Goal: Use online tool/utility: Use online tool/utility

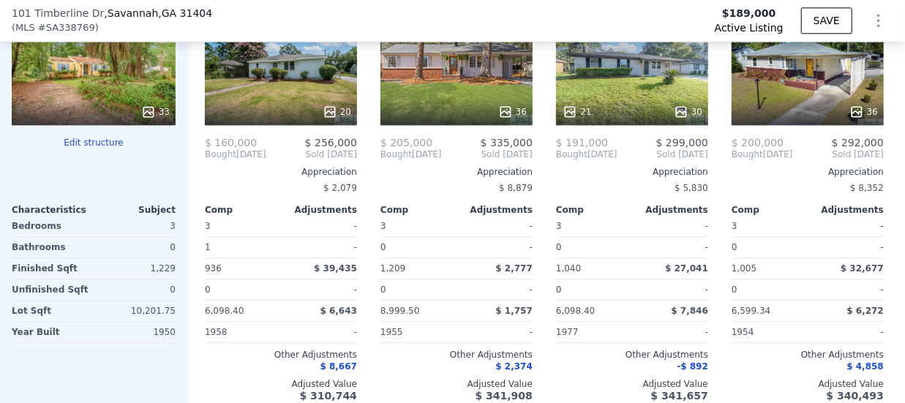
scroll to position [1696, 0]
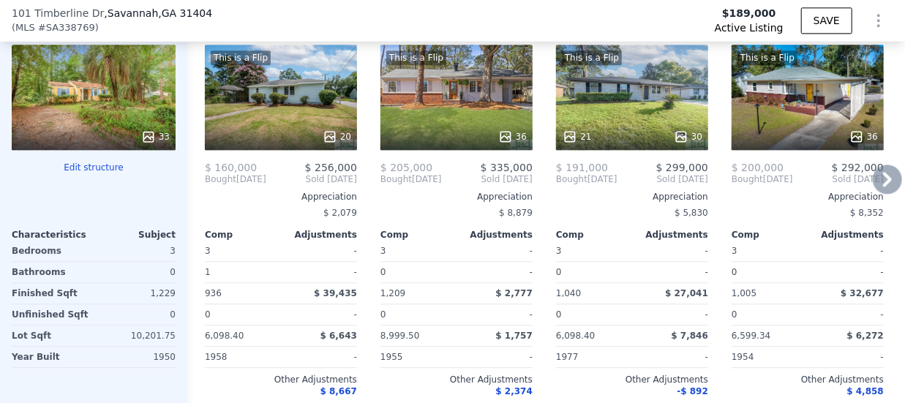
click at [891, 157] on div "Comp A ( 0.68 miles) [STREET_ADDRESS] This is a Flip 20 $ 160,000 $ 256,000 Bou…" at bounding box center [546, 213] width 718 height 449
click at [874, 181] on icon at bounding box center [887, 179] width 29 height 29
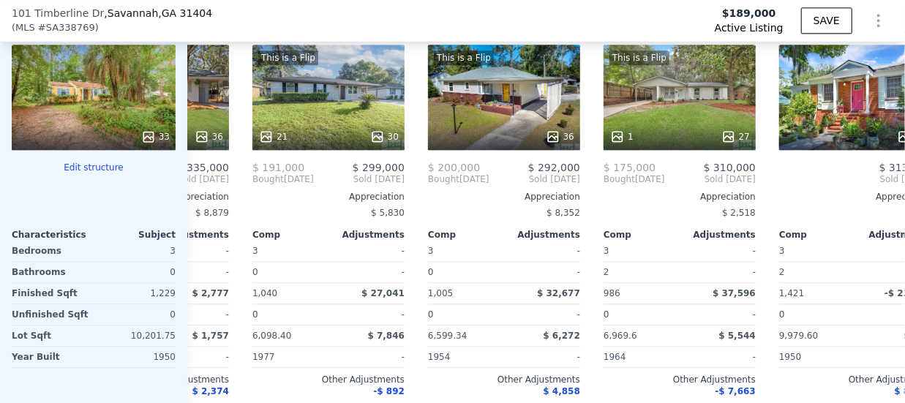
scroll to position [0, 351]
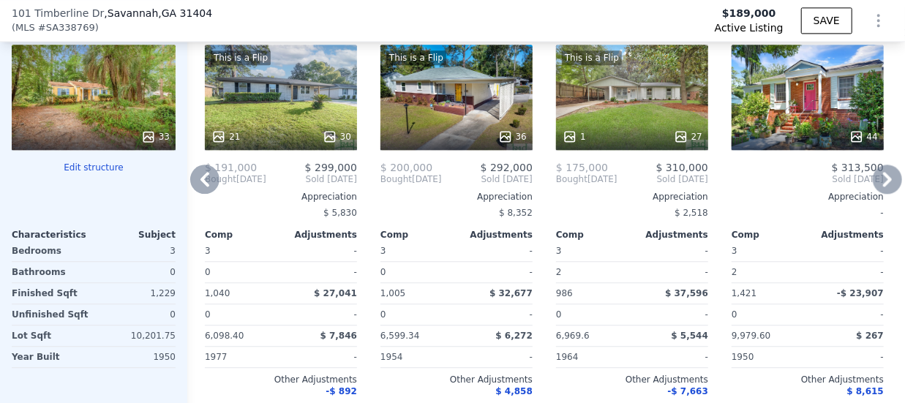
click at [874, 181] on icon at bounding box center [887, 179] width 29 height 29
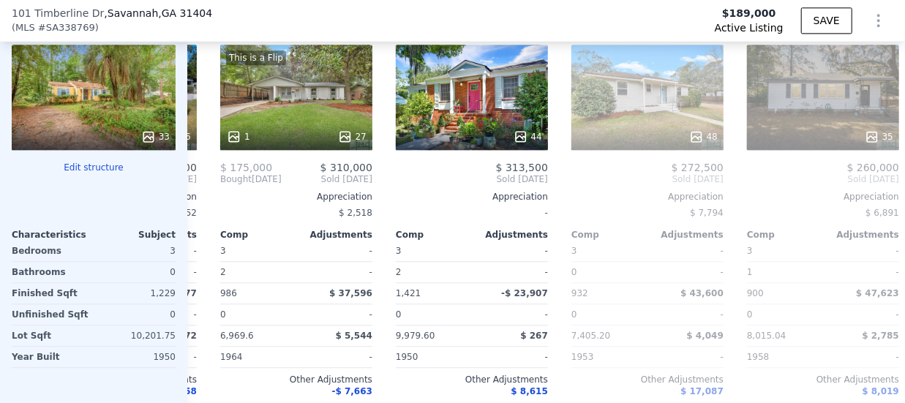
scroll to position [0, 702]
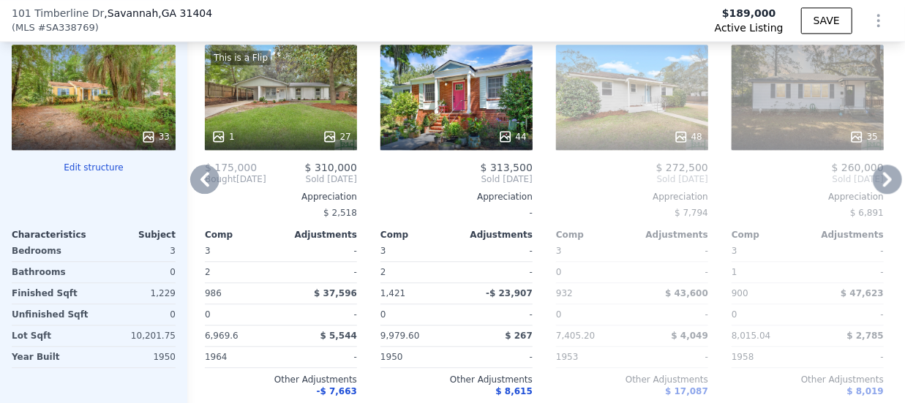
click at [200, 187] on icon at bounding box center [204, 179] width 29 height 29
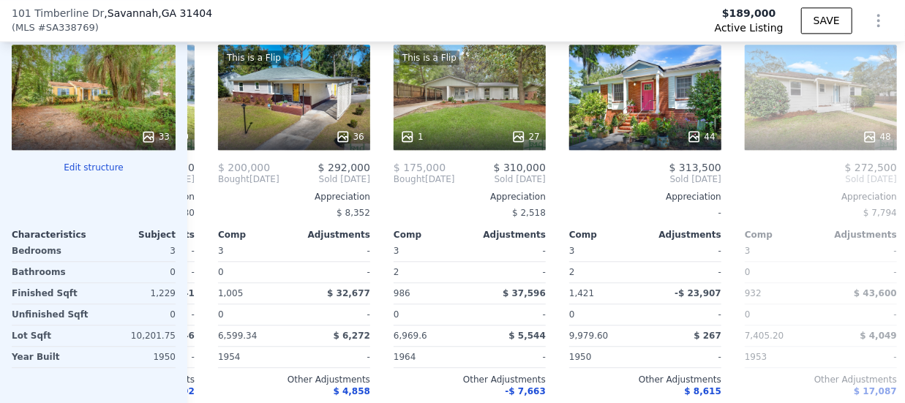
scroll to position [0, 351]
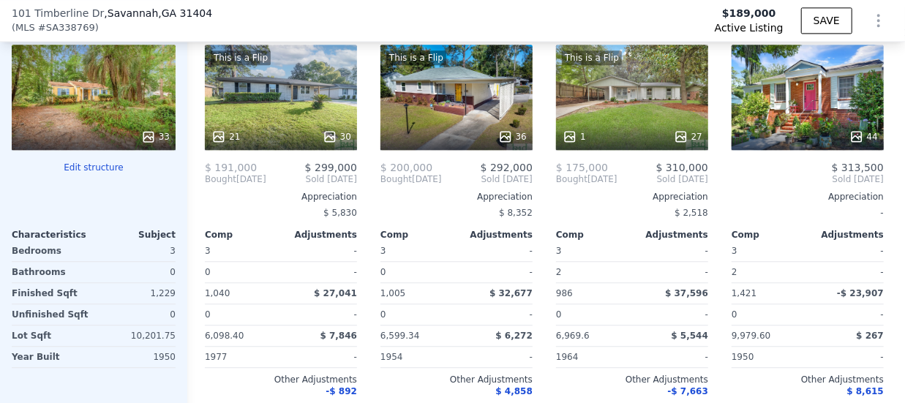
click at [200, 187] on div "Comp C ( 0.15 miles) 134 [PERSON_NAME] Cir Savannah Area Realtors # 328972 This…" at bounding box center [281, 213] width 164 height 449
click at [290, 113] on div "This is a Flip 21 30" at bounding box center [281, 97] width 152 height 105
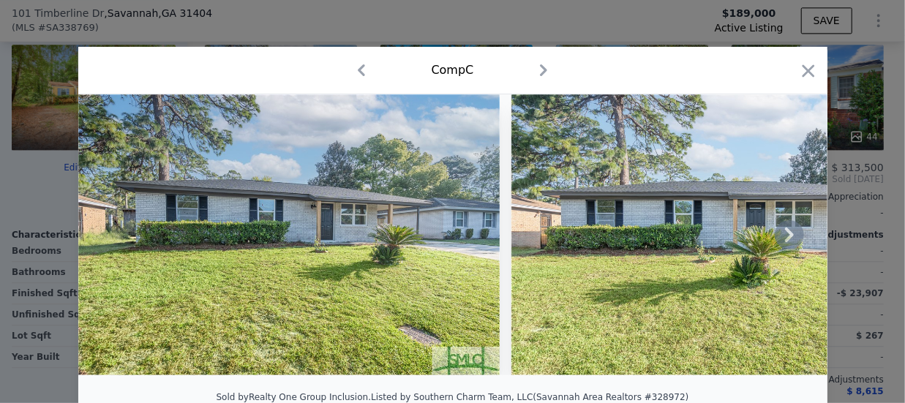
click at [780, 233] on icon at bounding box center [789, 234] width 29 height 29
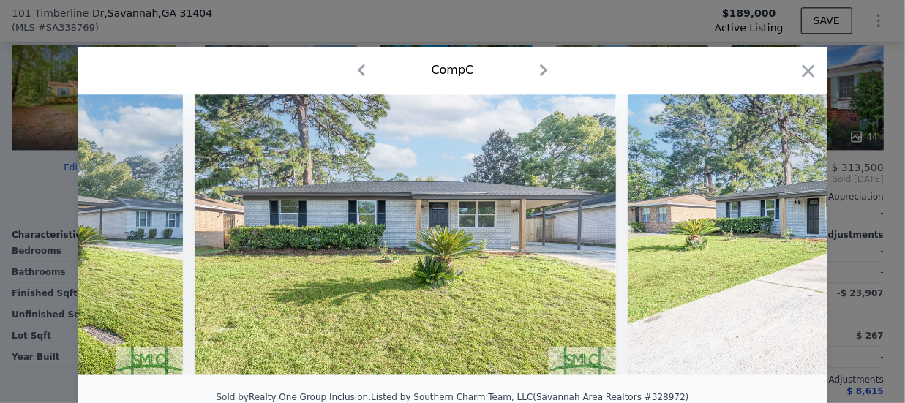
scroll to position [0, 351]
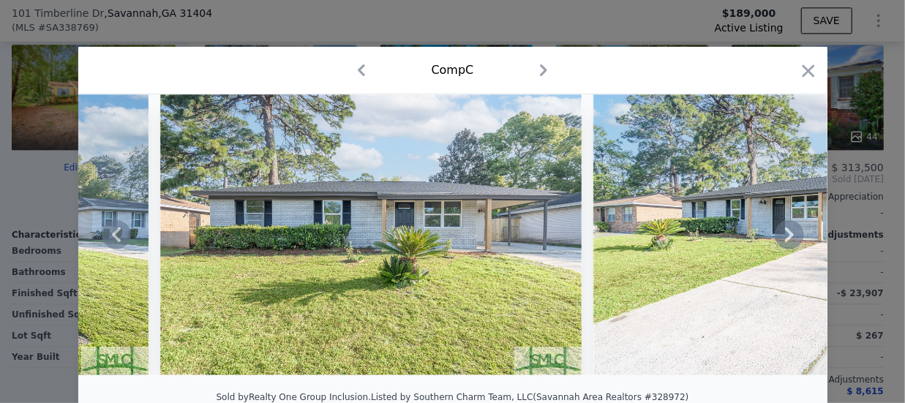
click at [780, 233] on icon at bounding box center [789, 234] width 29 height 29
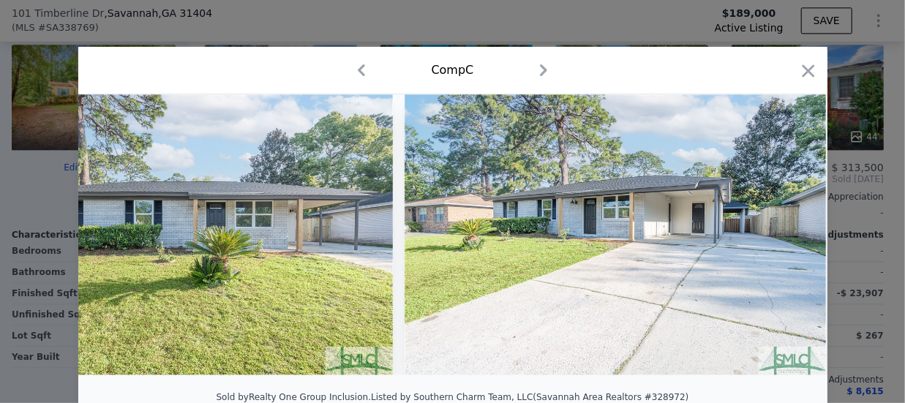
scroll to position [0, 702]
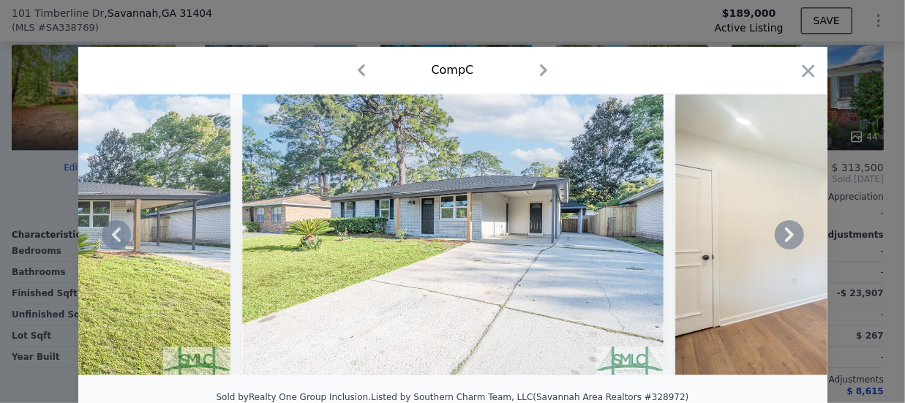
click at [780, 233] on icon at bounding box center [789, 234] width 29 height 29
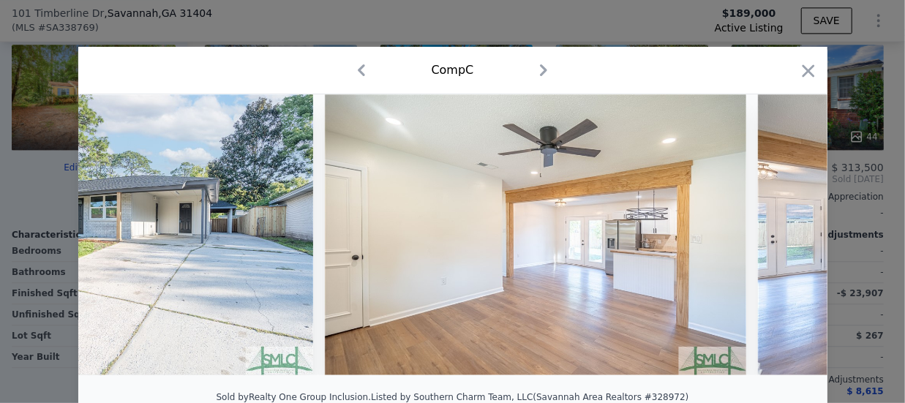
scroll to position [0, 1054]
click at [780, 233] on icon at bounding box center [789, 234] width 29 height 29
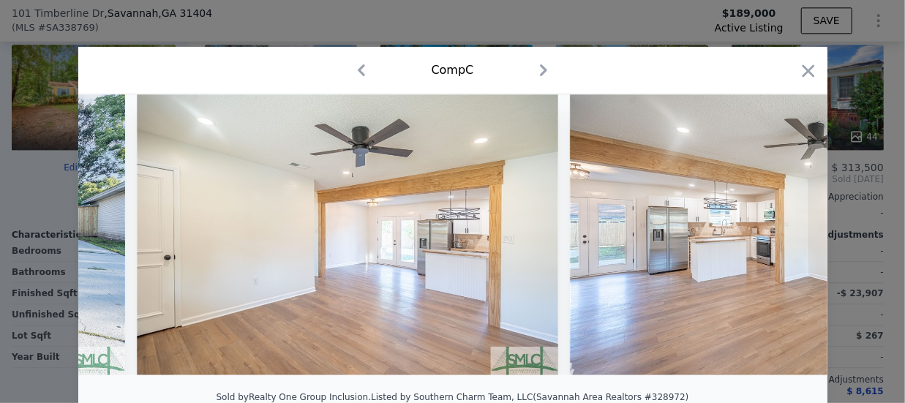
scroll to position [0, 1405]
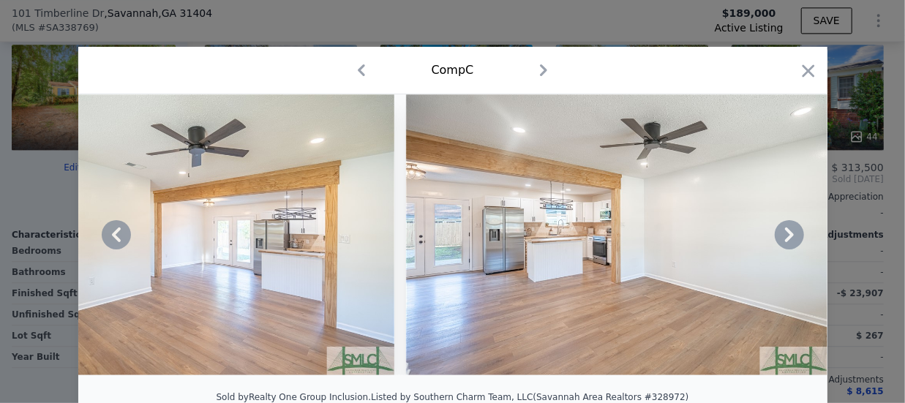
click at [780, 233] on icon at bounding box center [789, 234] width 29 height 29
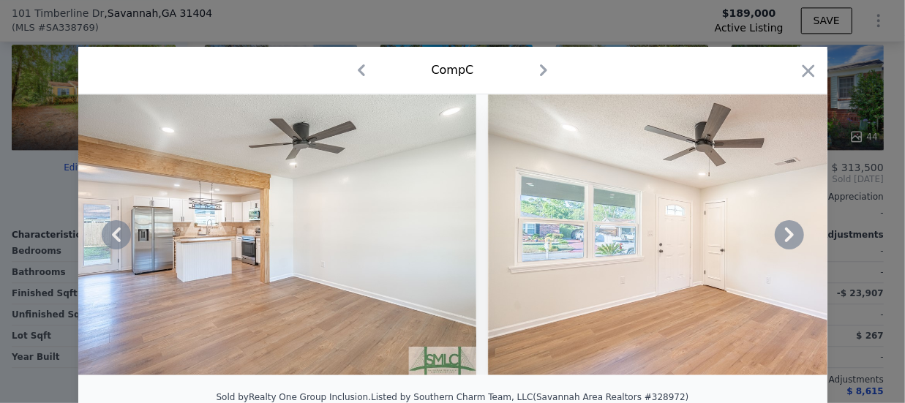
click at [780, 233] on icon at bounding box center [789, 234] width 29 height 29
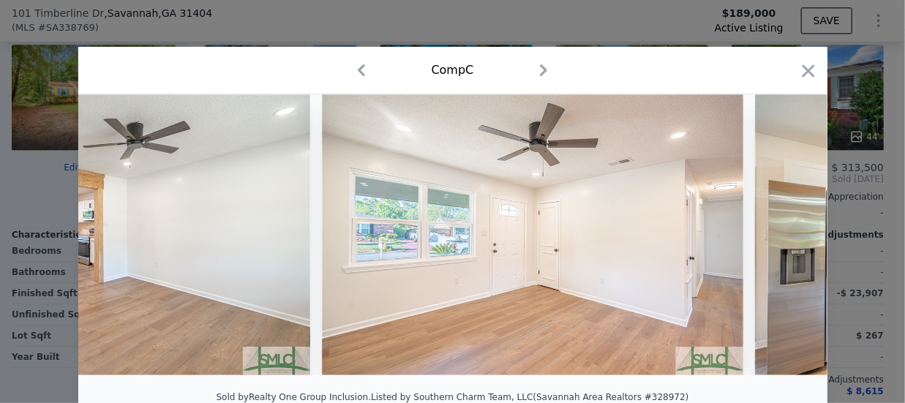
scroll to position [0, 2107]
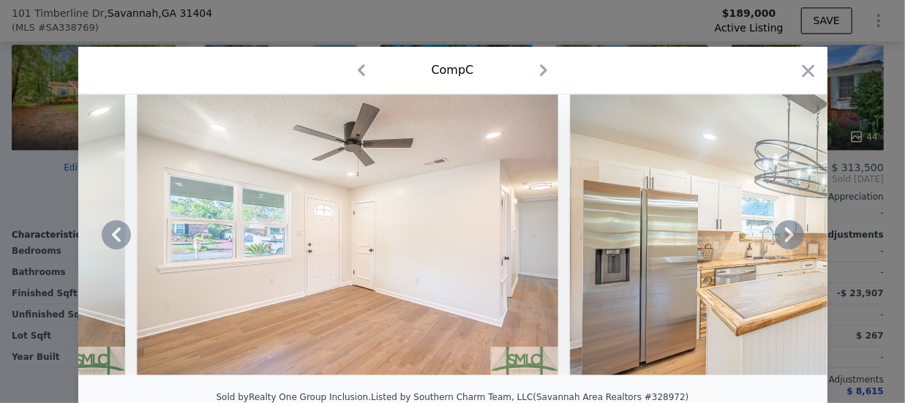
click at [780, 233] on icon at bounding box center [789, 234] width 29 height 29
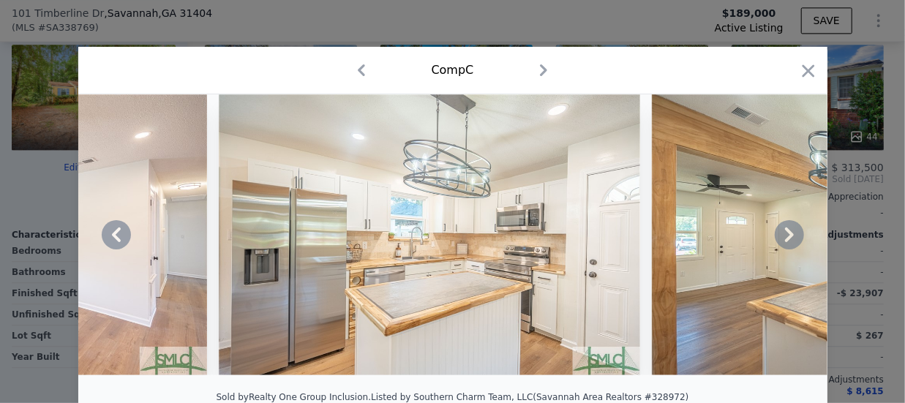
click at [780, 233] on icon at bounding box center [789, 234] width 29 height 29
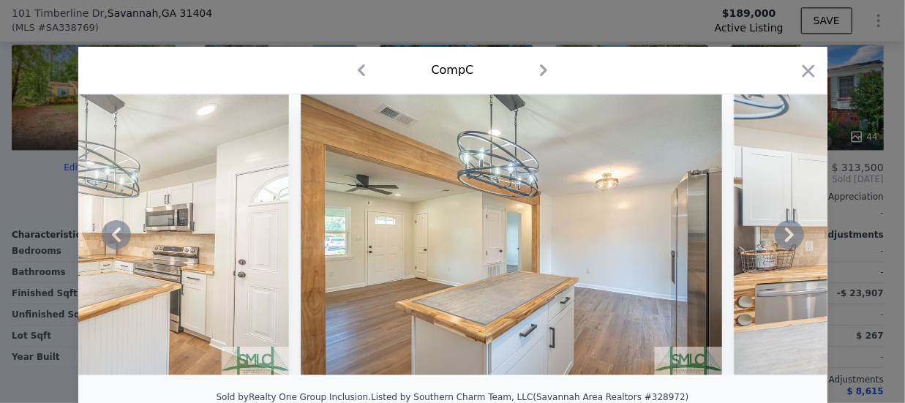
click at [780, 233] on icon at bounding box center [789, 234] width 29 height 29
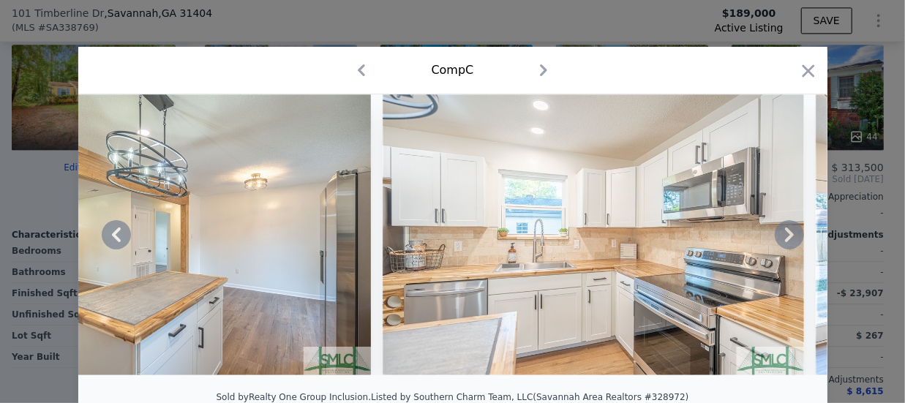
click at [780, 233] on icon at bounding box center [789, 234] width 29 height 29
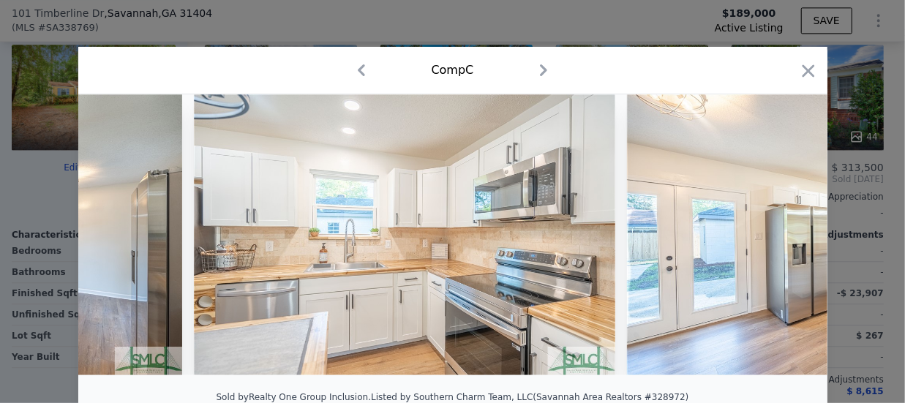
scroll to position [0, 3512]
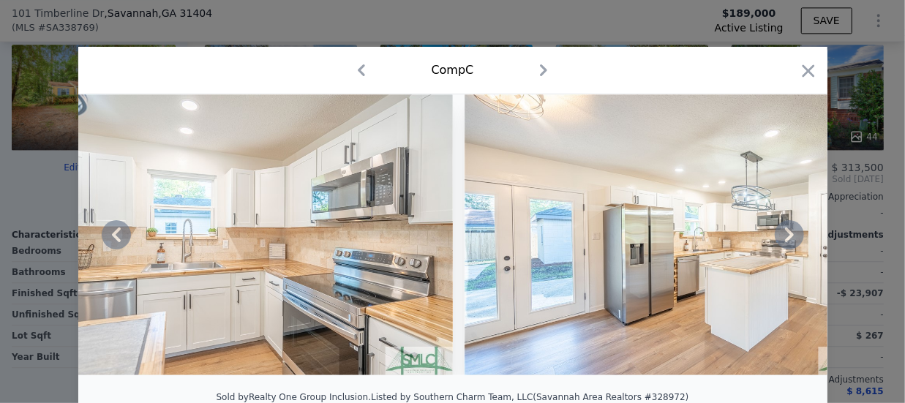
click at [780, 233] on icon at bounding box center [789, 234] width 29 height 29
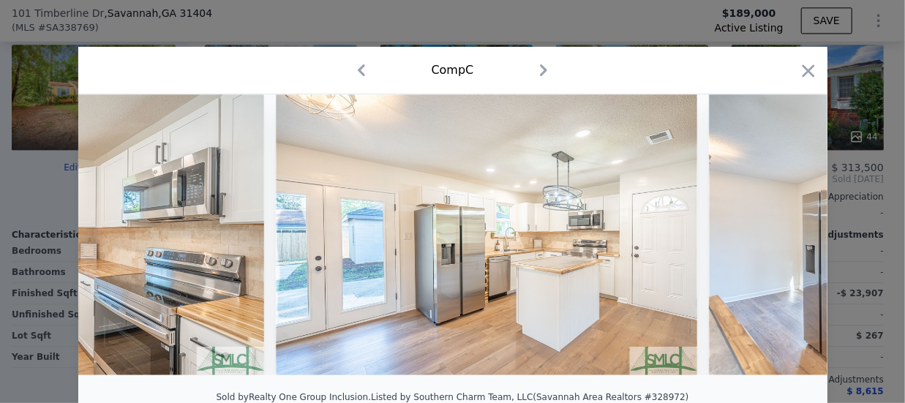
scroll to position [0, 3863]
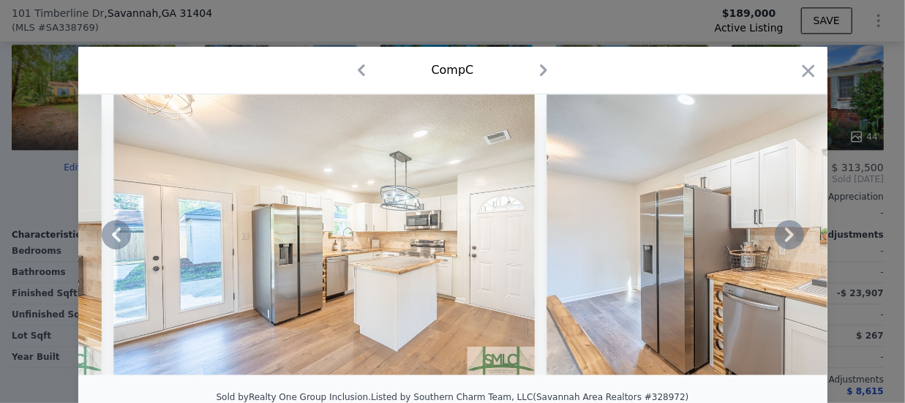
click at [780, 233] on icon at bounding box center [789, 234] width 29 height 29
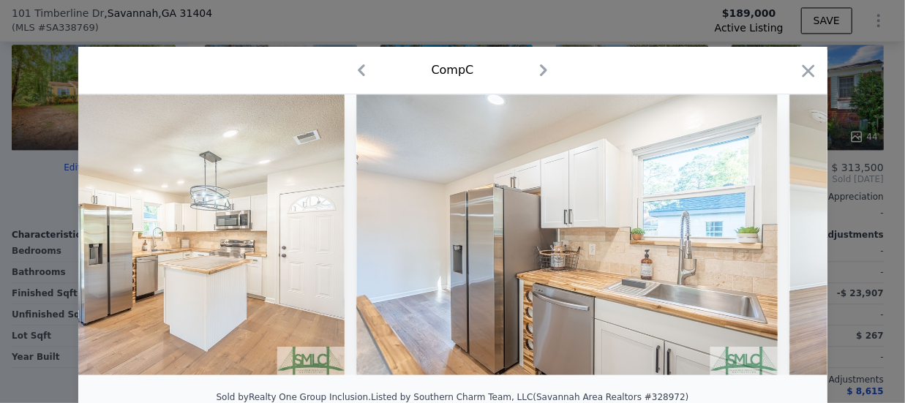
scroll to position [0, 4214]
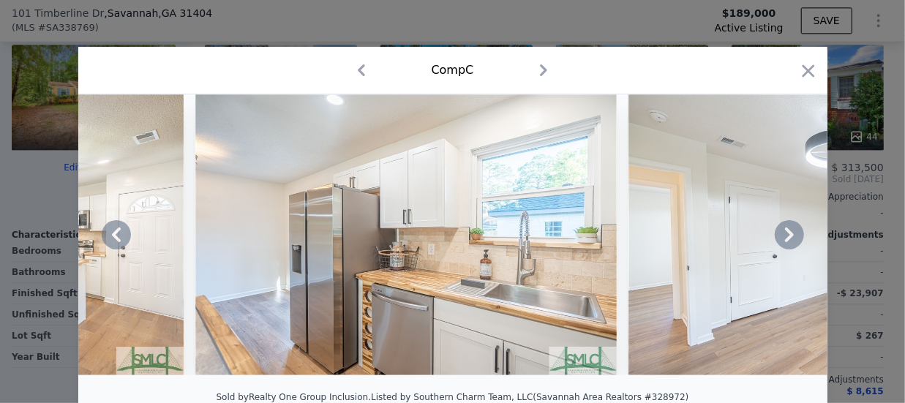
click at [780, 233] on icon at bounding box center [789, 234] width 29 height 29
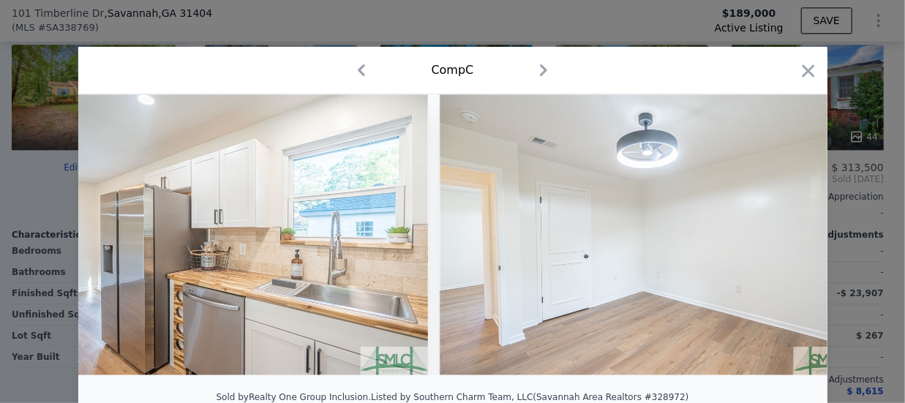
scroll to position [0, 4565]
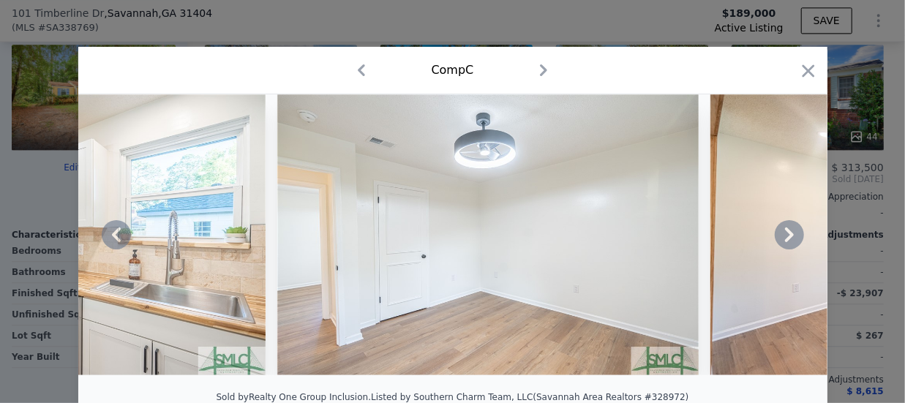
click at [780, 233] on icon at bounding box center [789, 234] width 29 height 29
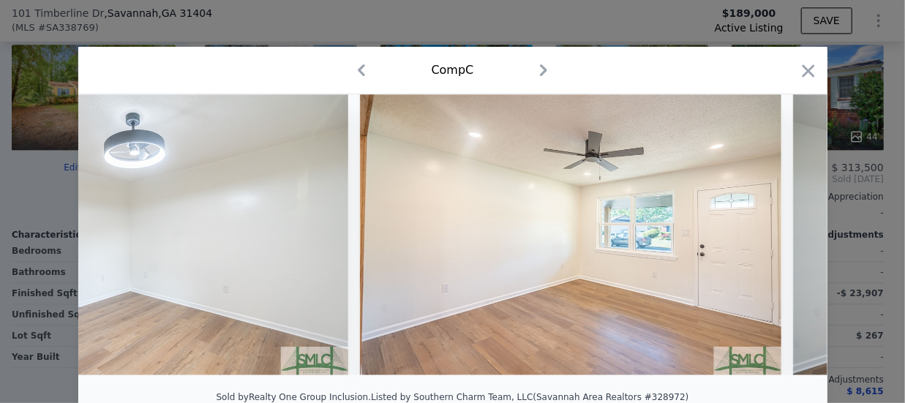
scroll to position [0, 4916]
click at [780, 233] on icon at bounding box center [789, 234] width 29 height 29
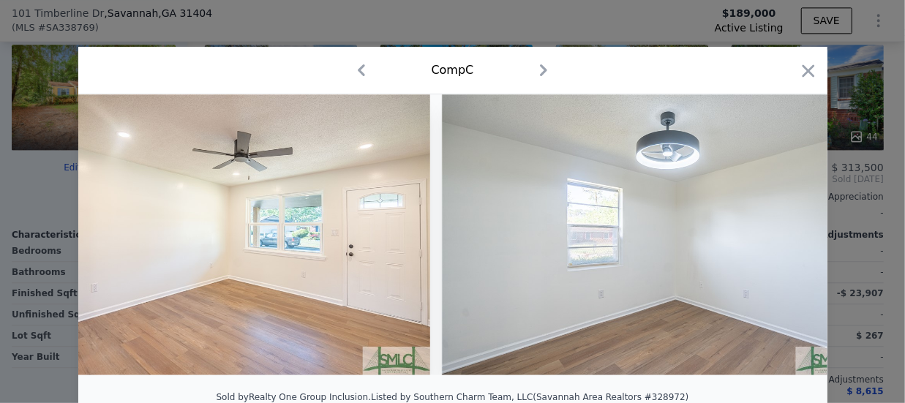
scroll to position [0, 5268]
click at [780, 233] on icon at bounding box center [789, 234] width 29 height 29
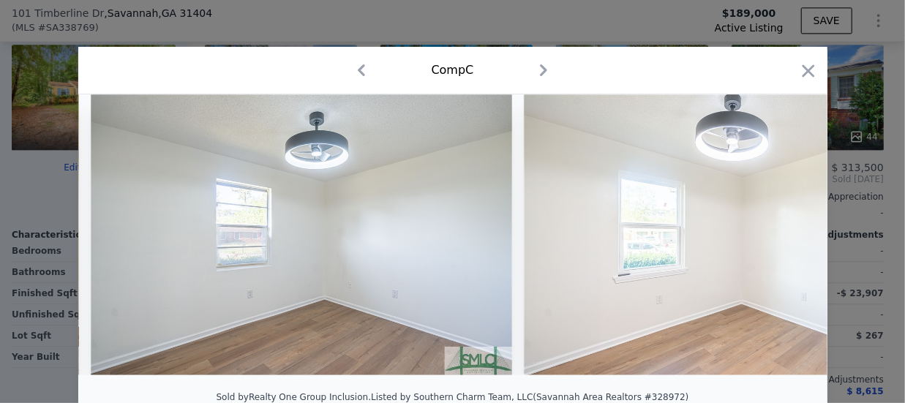
scroll to position [0, 5619]
click at [780, 233] on icon at bounding box center [789, 234] width 29 height 29
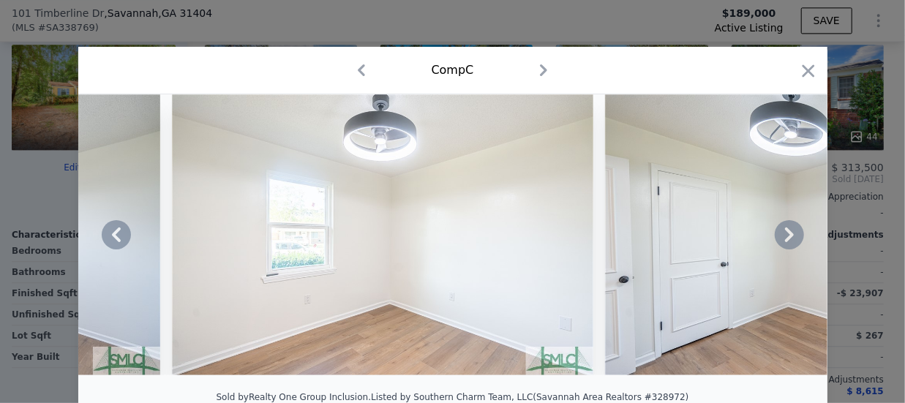
click at [780, 233] on icon at bounding box center [789, 234] width 29 height 29
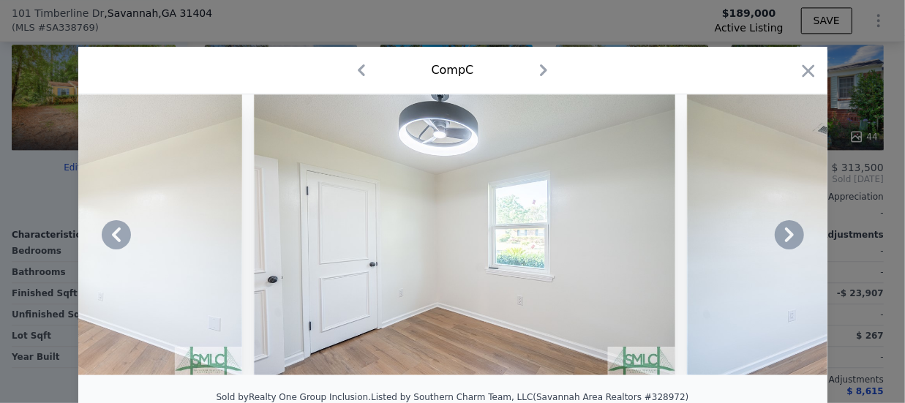
click at [780, 233] on icon at bounding box center [789, 234] width 29 height 29
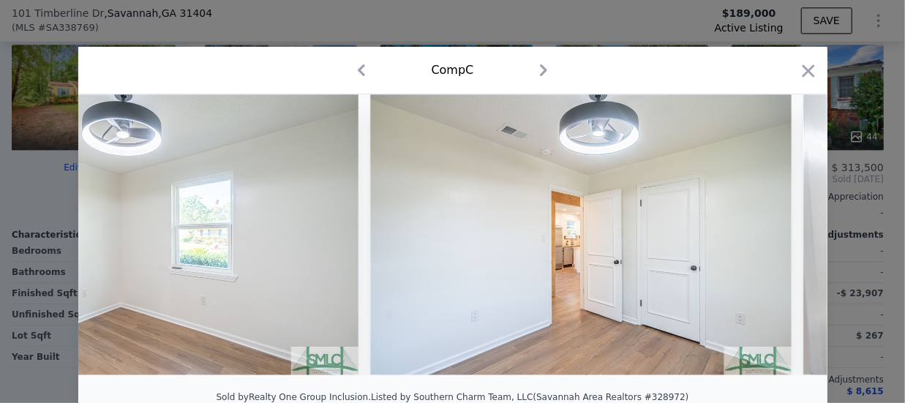
scroll to position [0, 6672]
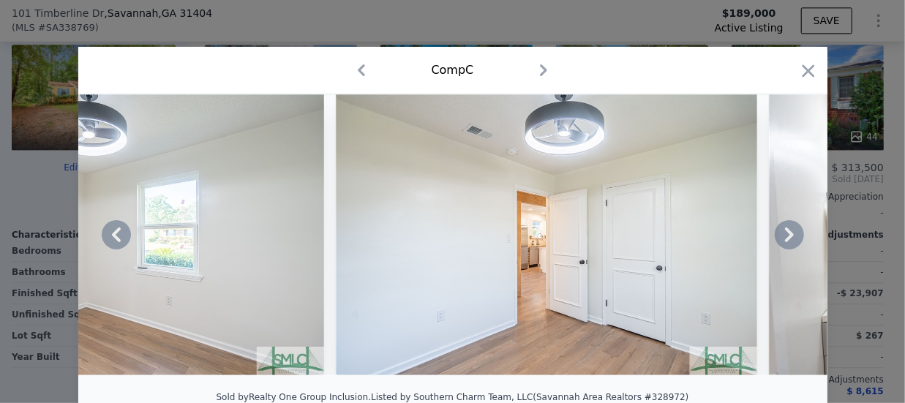
click at [780, 233] on icon at bounding box center [789, 234] width 29 height 29
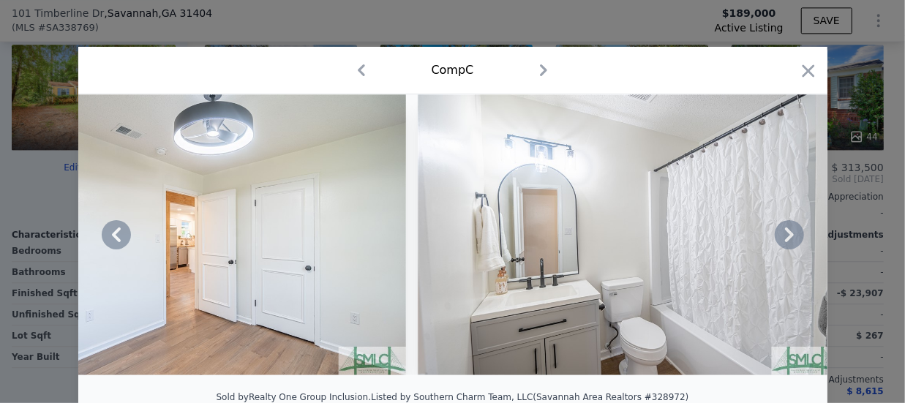
click at [780, 233] on icon at bounding box center [789, 234] width 29 height 29
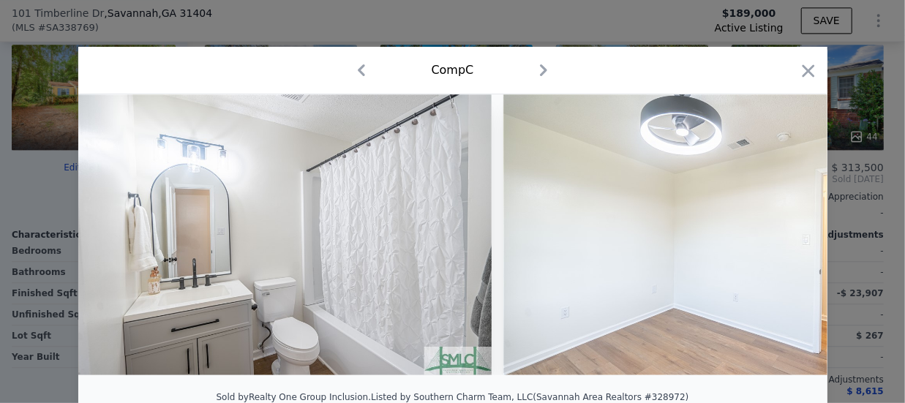
scroll to position [0, 7375]
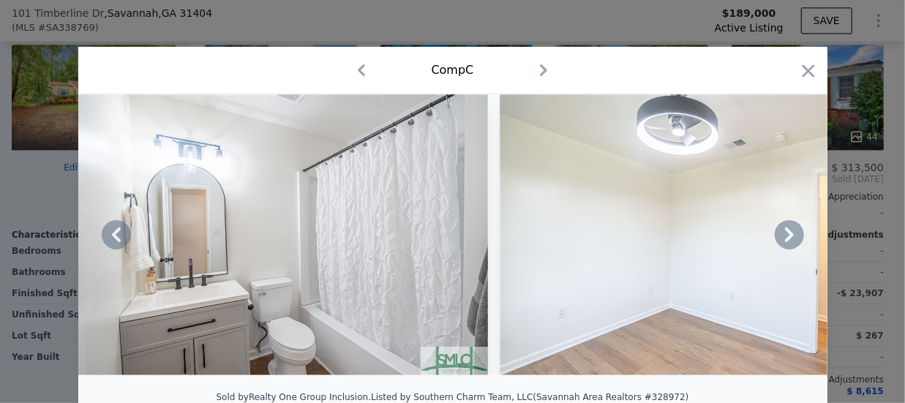
click at [780, 233] on icon at bounding box center [789, 234] width 29 height 29
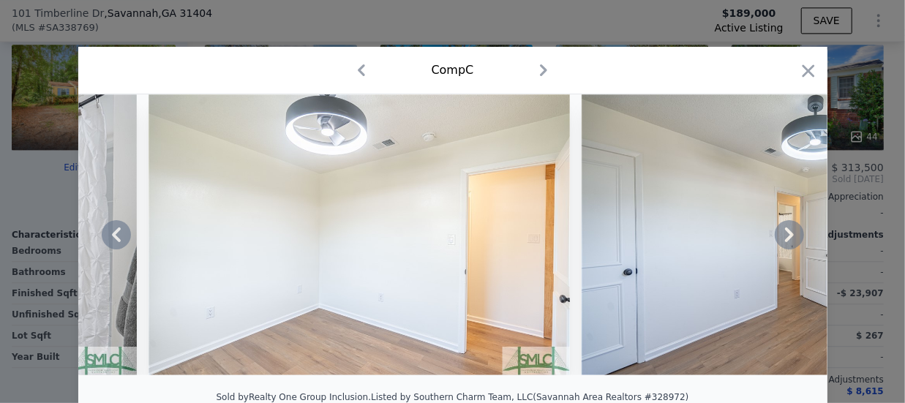
click at [780, 233] on icon at bounding box center [789, 234] width 29 height 29
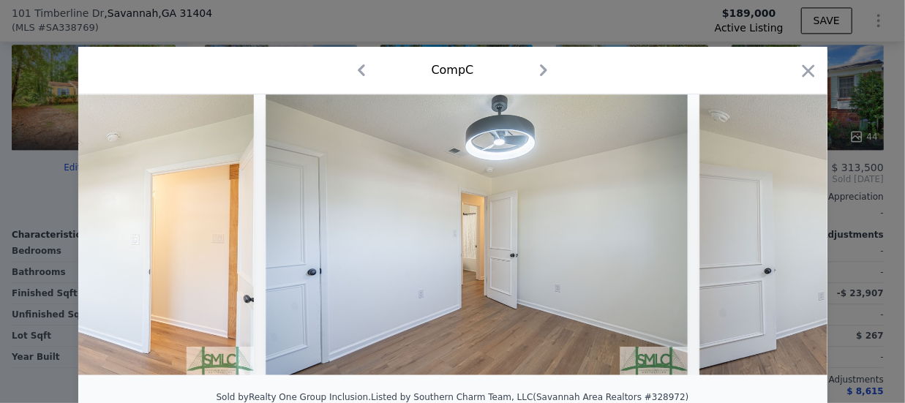
scroll to position [0, 8077]
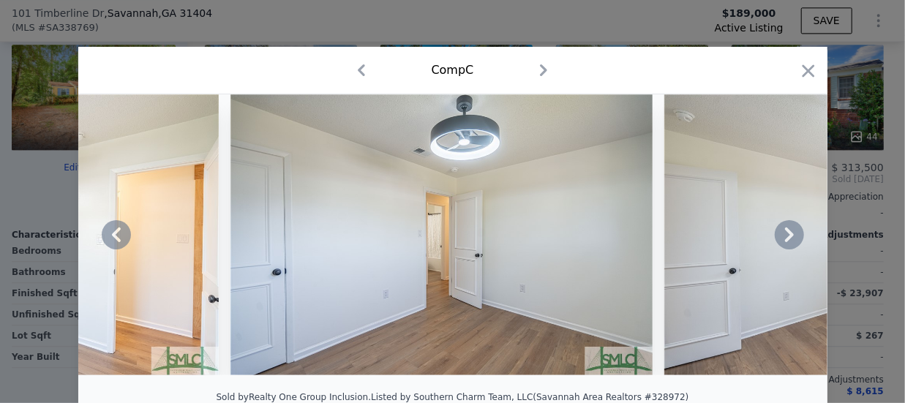
click at [780, 233] on icon at bounding box center [789, 234] width 29 height 29
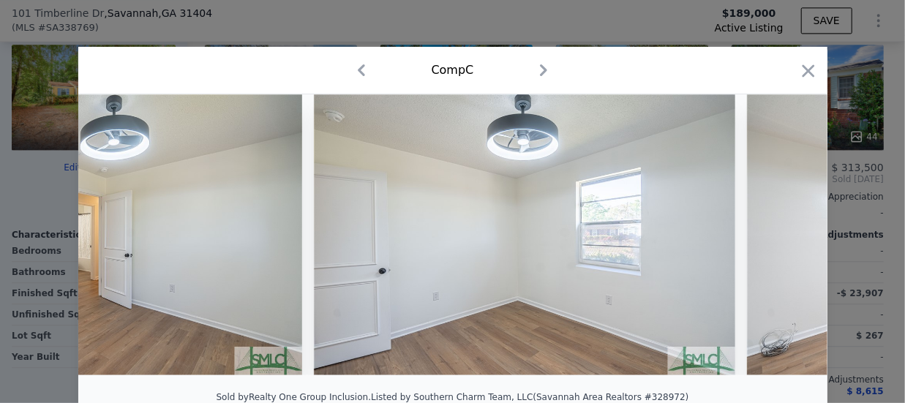
scroll to position [0, 8428]
click at [780, 233] on icon at bounding box center [789, 234] width 29 height 29
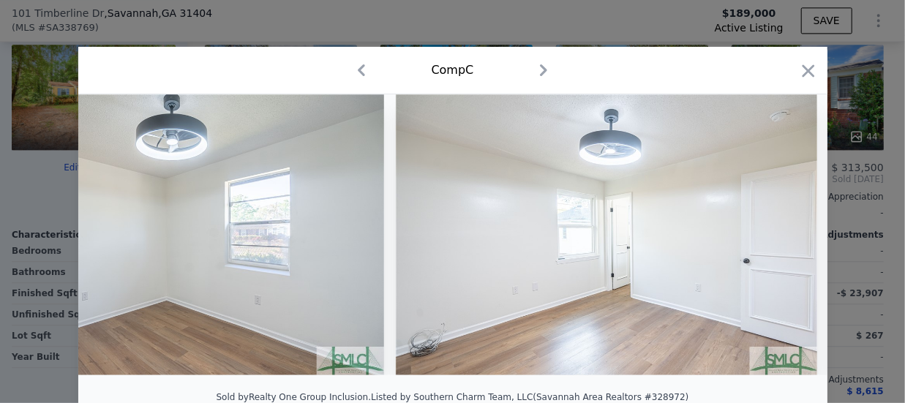
scroll to position [0, 8779]
click at [780, 233] on icon at bounding box center [789, 234] width 29 height 29
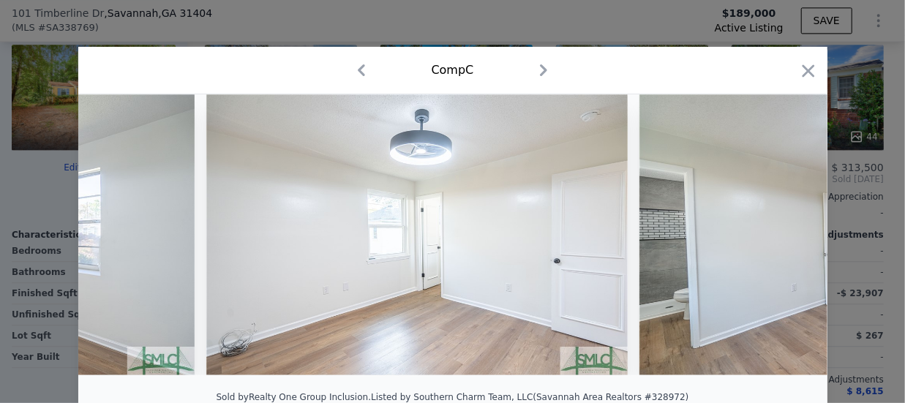
scroll to position [0, 9130]
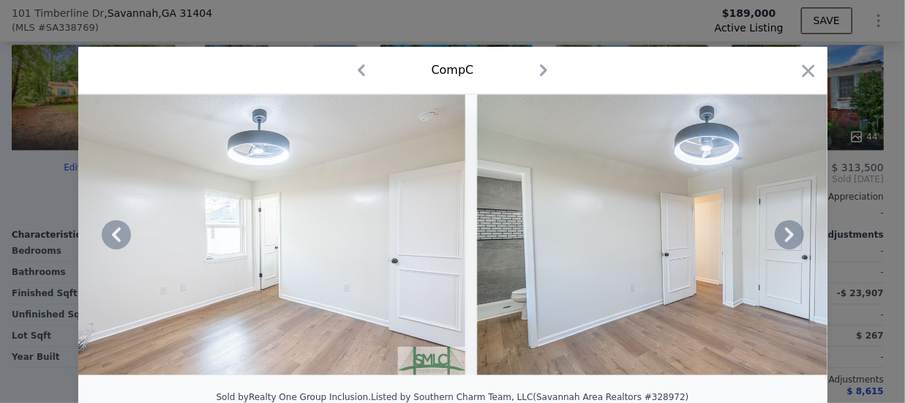
click at [797, 249] on img at bounding box center [687, 234] width 421 height 281
click at [777, 234] on icon at bounding box center [789, 234] width 29 height 29
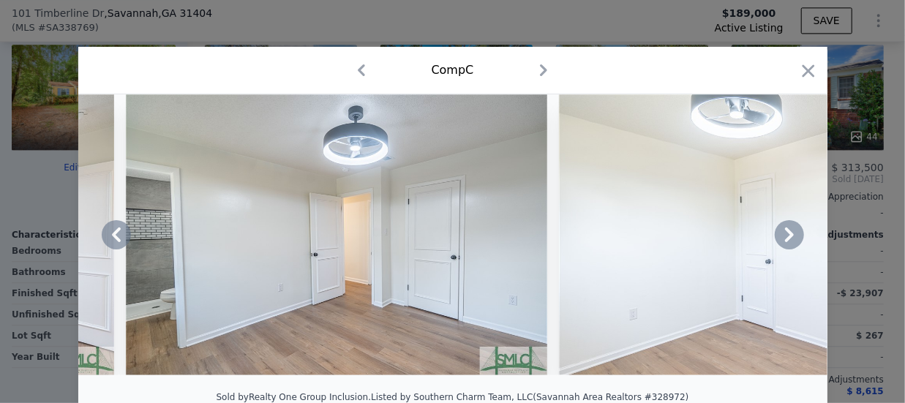
click at [777, 234] on icon at bounding box center [789, 234] width 29 height 29
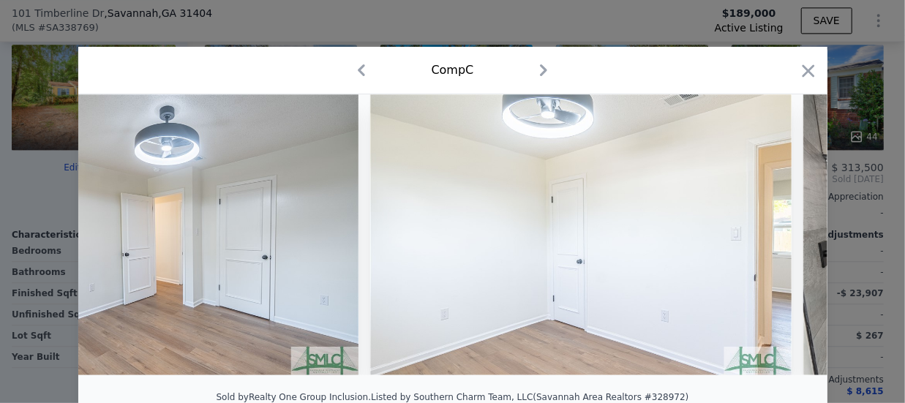
scroll to position [0, 9833]
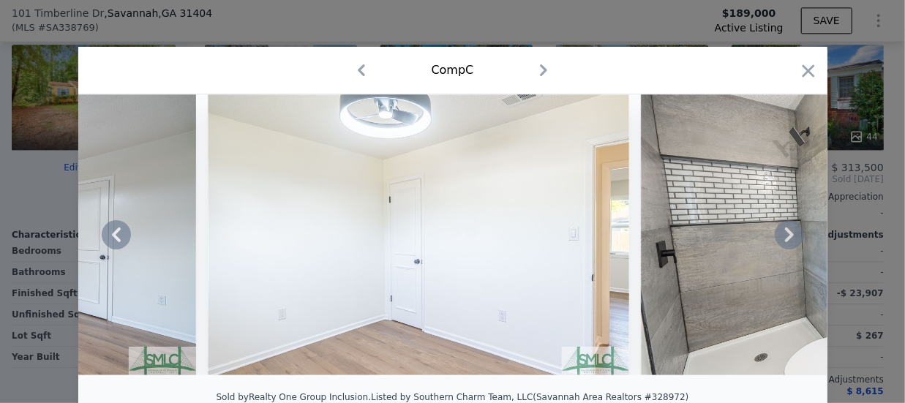
click at [777, 234] on icon at bounding box center [789, 234] width 29 height 29
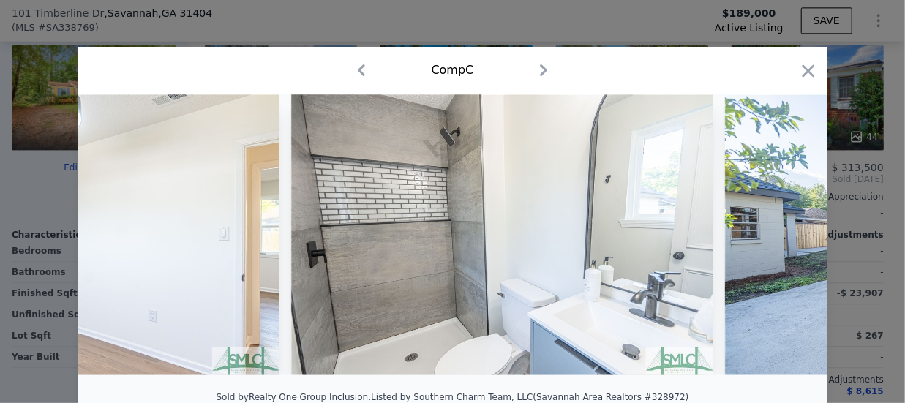
scroll to position [0, 10184]
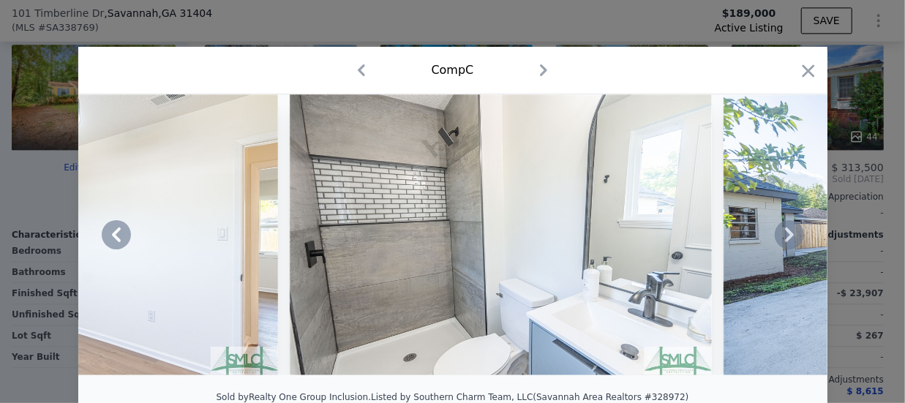
click at [777, 234] on icon at bounding box center [789, 234] width 29 height 29
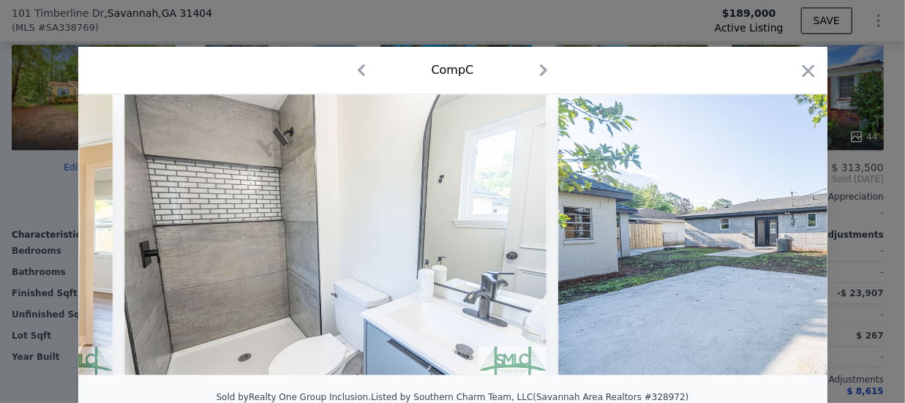
scroll to position [0, 10535]
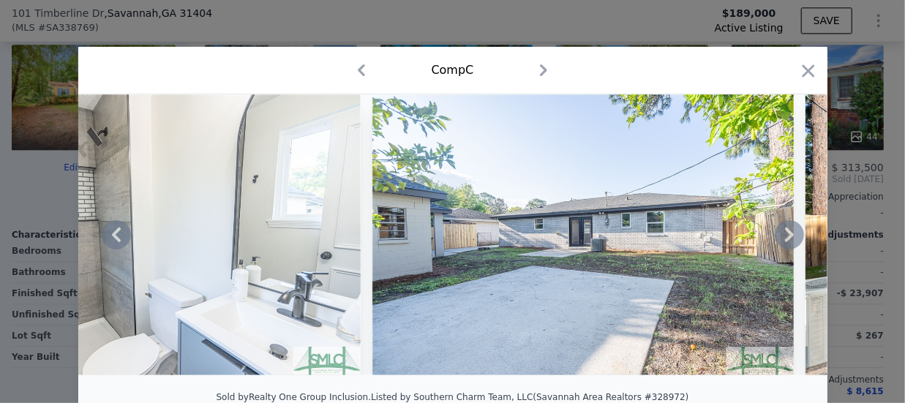
click at [777, 234] on icon at bounding box center [789, 234] width 29 height 29
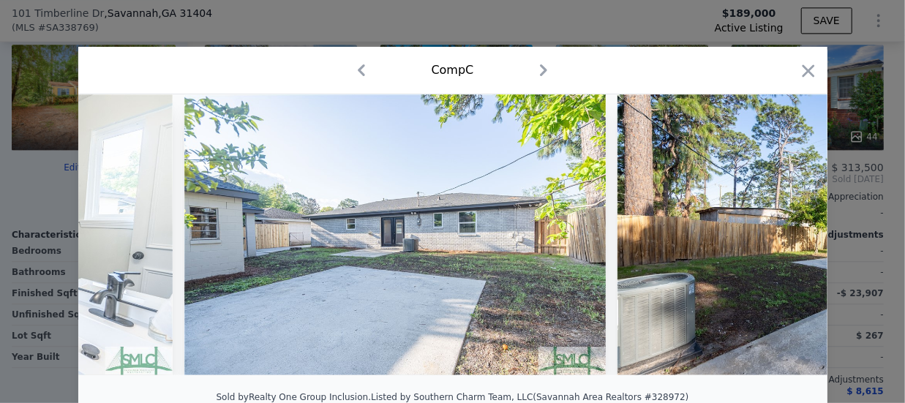
scroll to position [0, 10886]
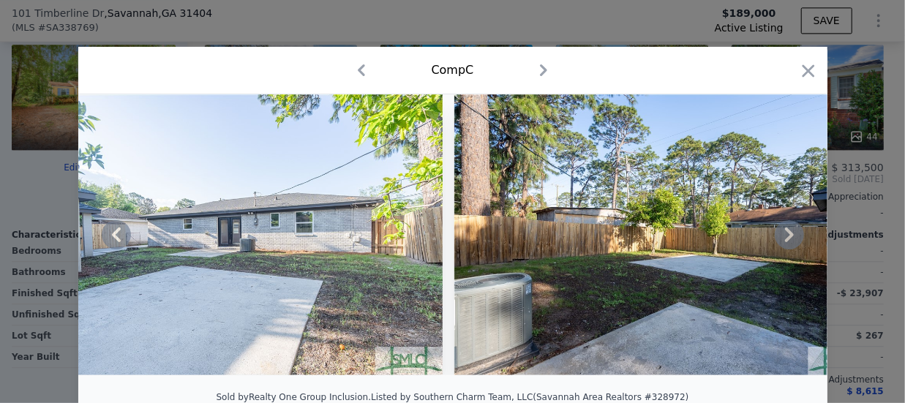
click at [777, 234] on icon at bounding box center [789, 234] width 29 height 29
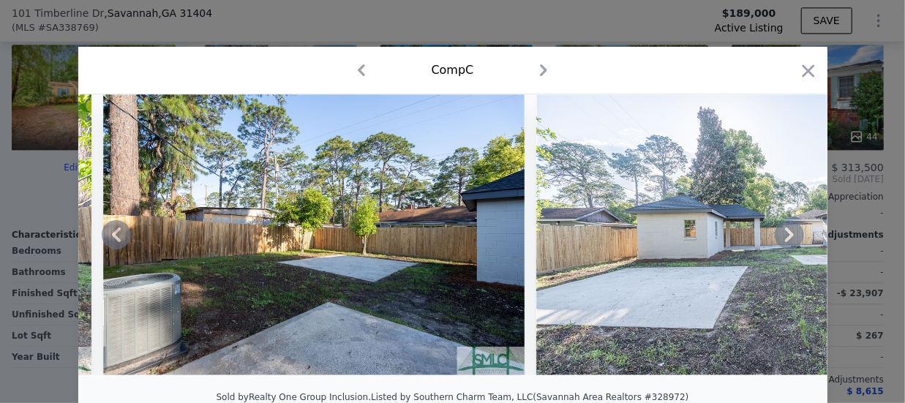
click at [777, 234] on icon at bounding box center [789, 234] width 29 height 29
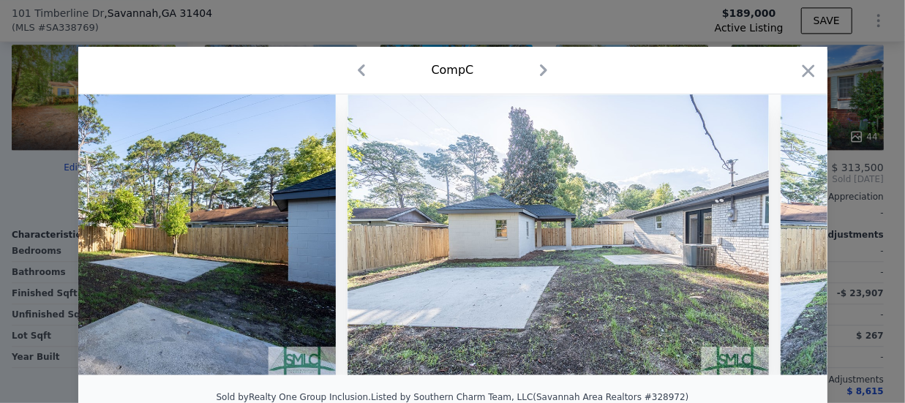
scroll to position [0, 11589]
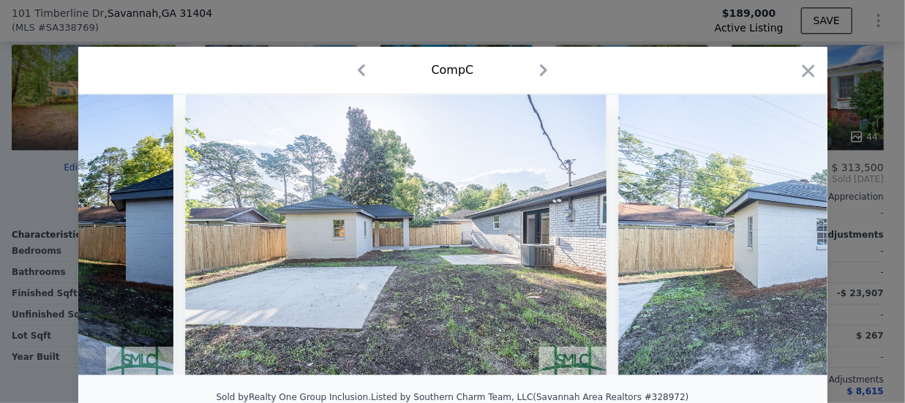
click at [777, 234] on div at bounding box center [452, 234] width 749 height 281
click at [804, 64] on icon "button" at bounding box center [808, 71] width 20 height 20
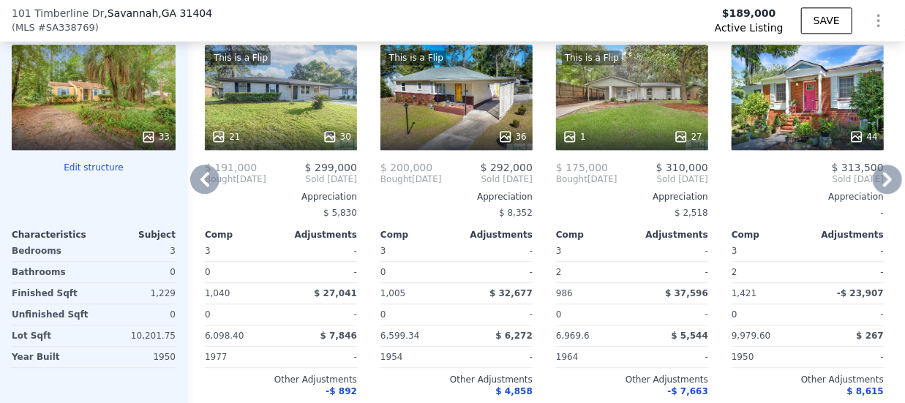
click at [453, 106] on div "This is a Flip 36" at bounding box center [456, 97] width 152 height 105
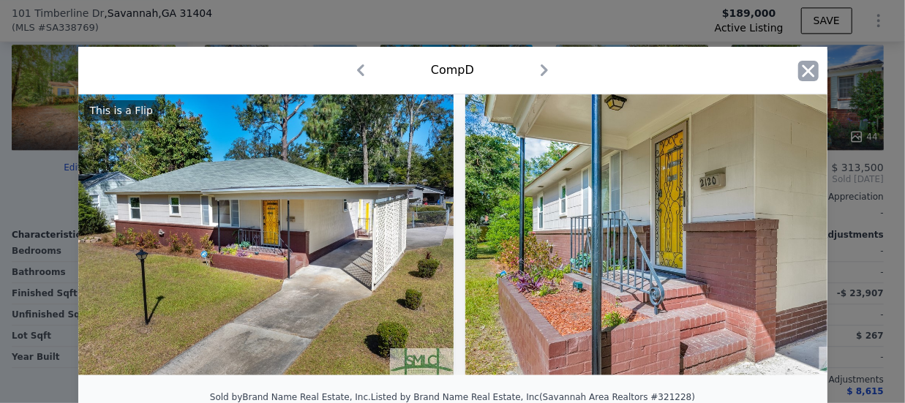
click at [802, 65] on icon "button" at bounding box center [808, 71] width 20 height 20
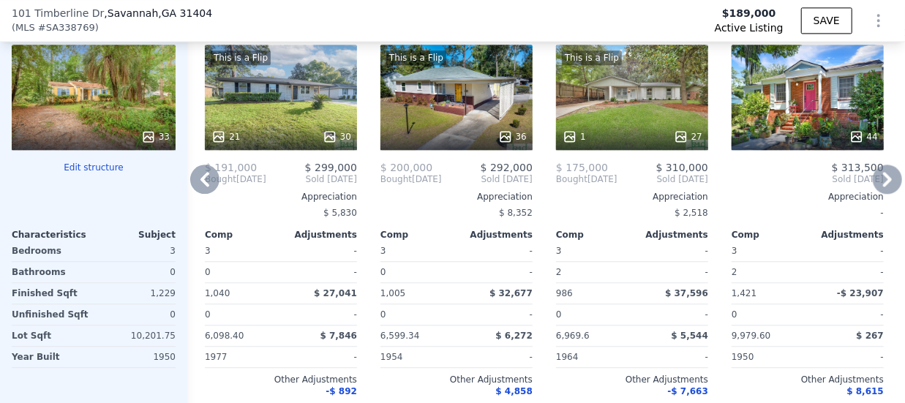
click at [454, 105] on div "This is a Flip 36" at bounding box center [456, 97] width 152 height 105
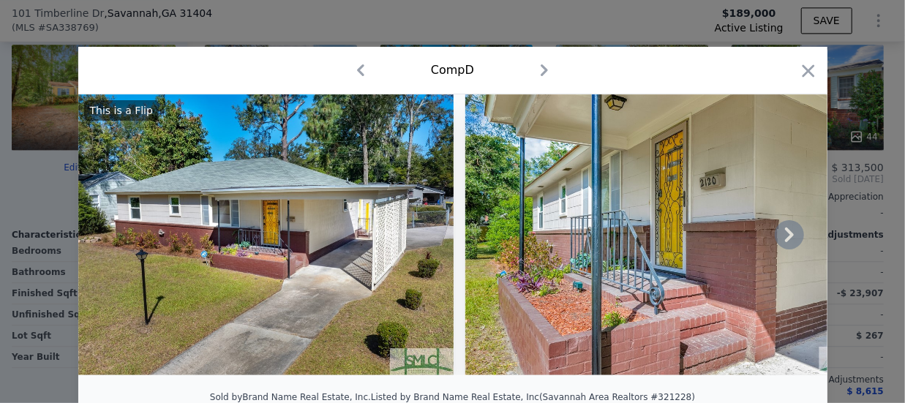
click at [780, 238] on icon at bounding box center [789, 234] width 29 height 29
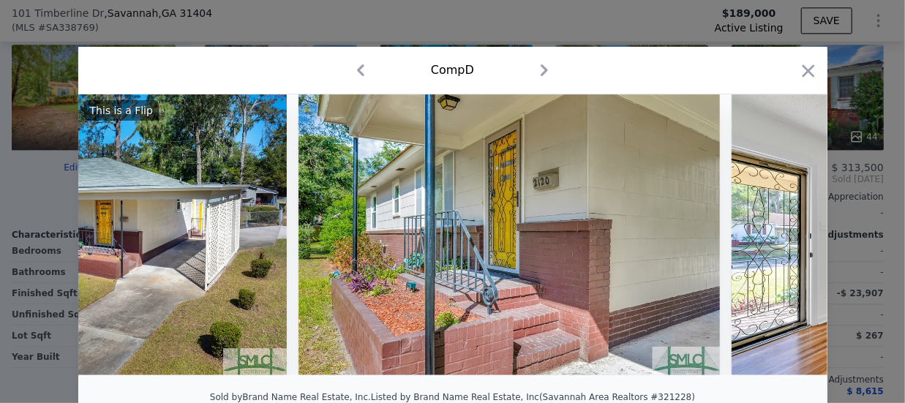
scroll to position [0, 351]
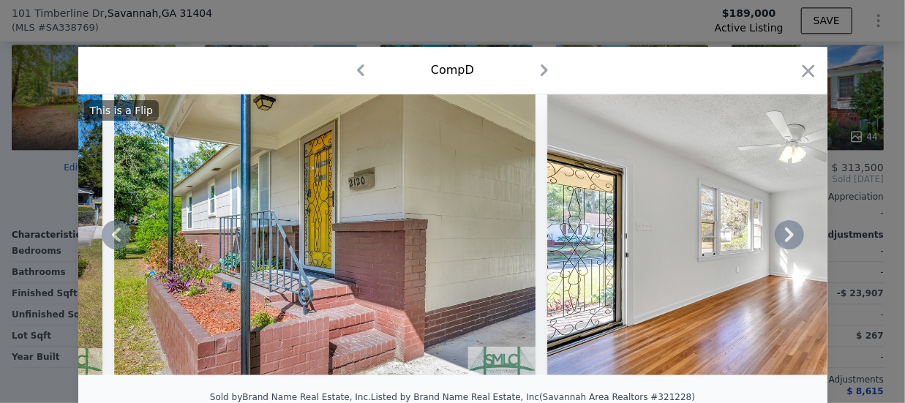
click at [780, 238] on icon at bounding box center [789, 234] width 29 height 29
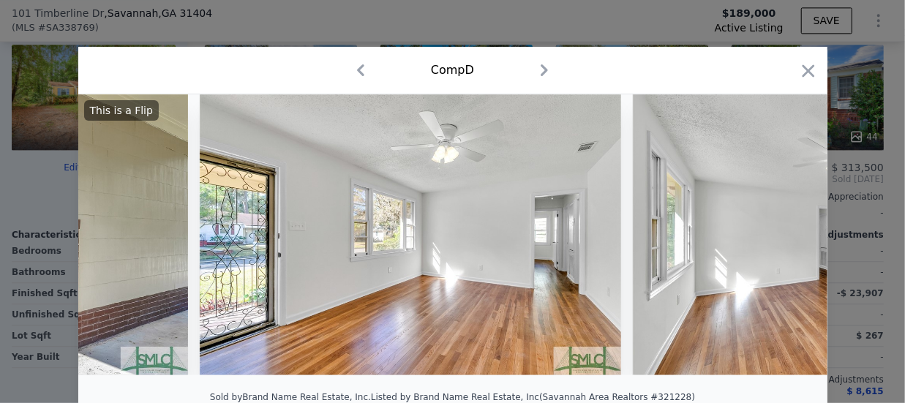
scroll to position [0, 702]
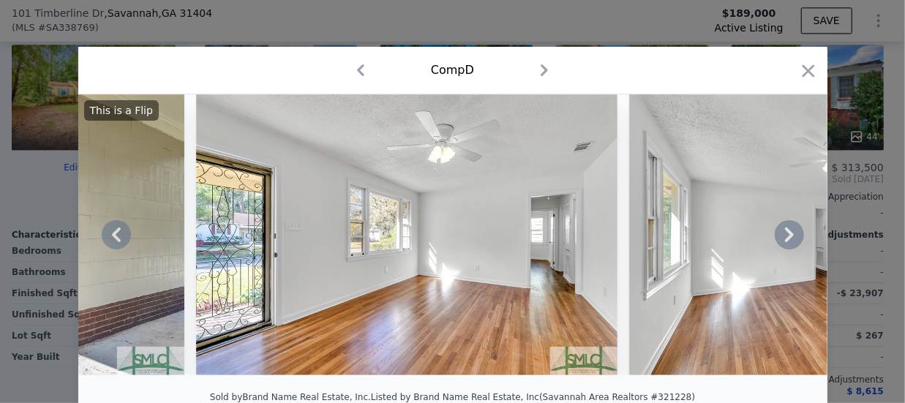
click at [780, 238] on icon at bounding box center [789, 234] width 29 height 29
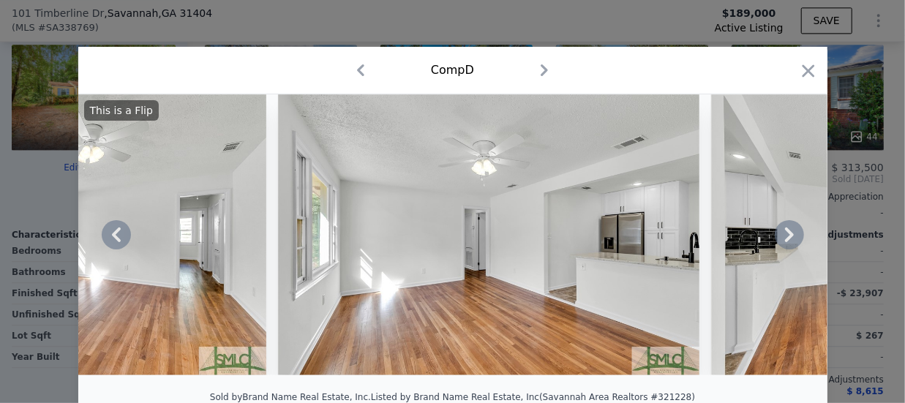
click at [780, 238] on icon at bounding box center [789, 234] width 29 height 29
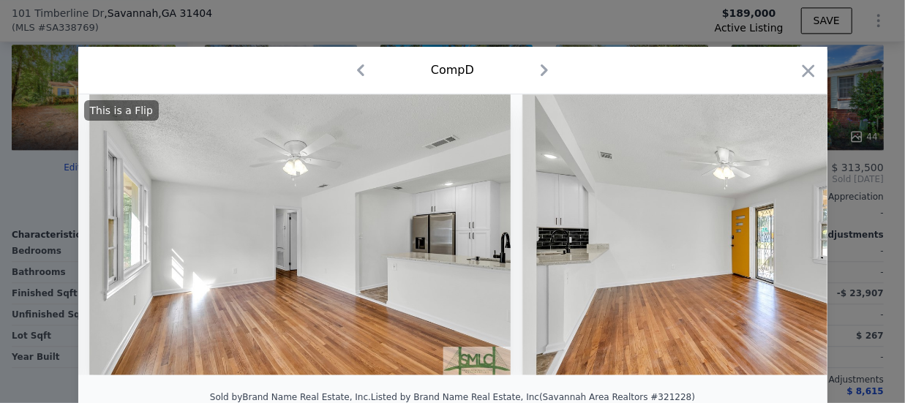
scroll to position [0, 1405]
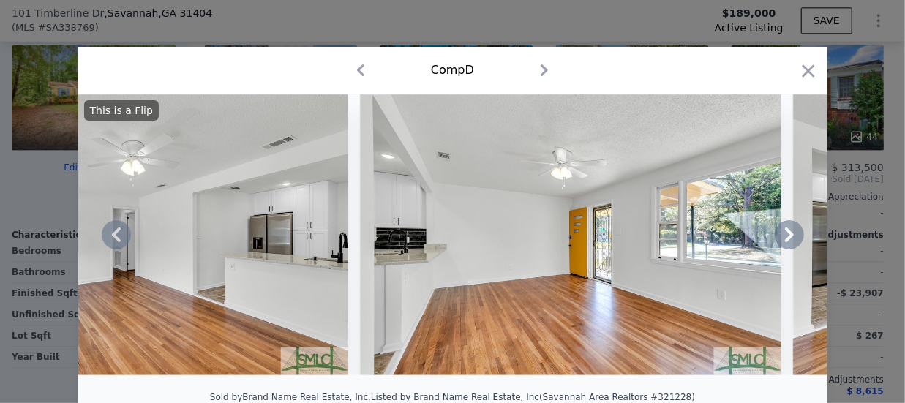
click at [780, 238] on icon at bounding box center [789, 234] width 29 height 29
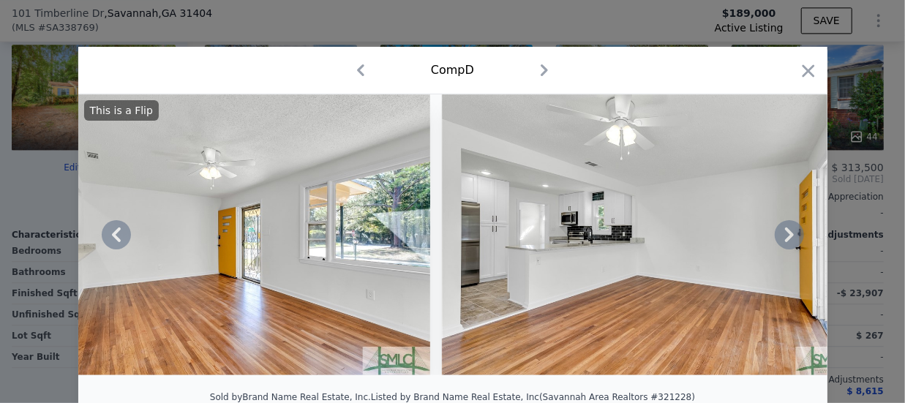
click at [780, 238] on icon at bounding box center [789, 234] width 29 height 29
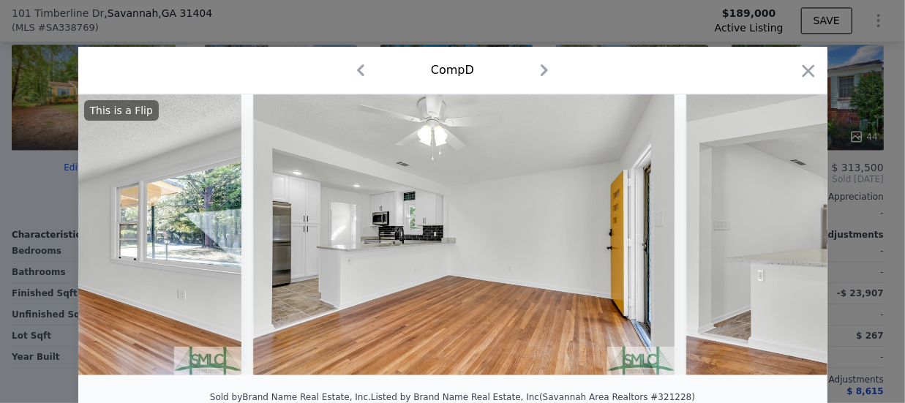
scroll to position [0, 2107]
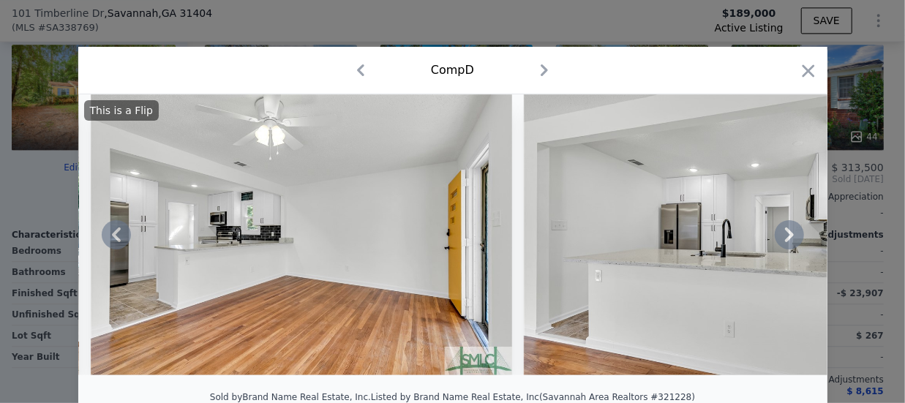
click at [780, 238] on icon at bounding box center [789, 234] width 29 height 29
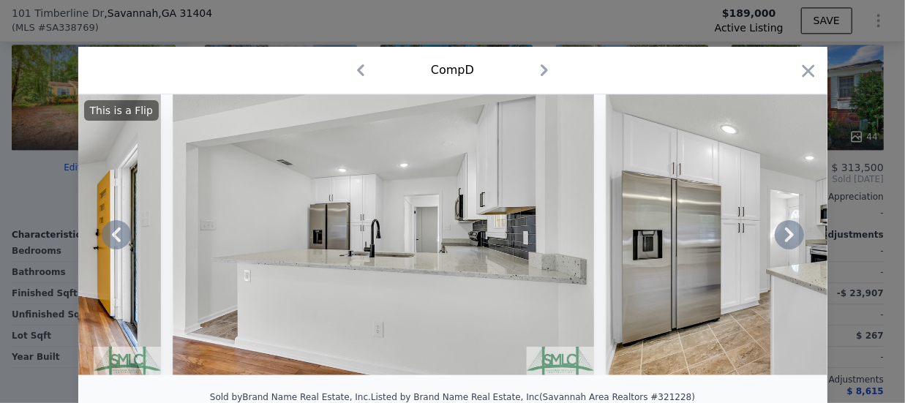
click at [780, 238] on icon at bounding box center [789, 234] width 29 height 29
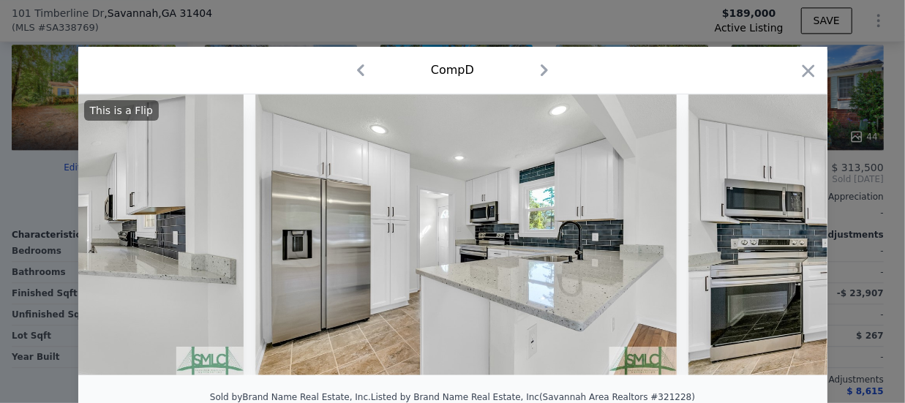
scroll to position [0, 2809]
click at [780, 238] on icon at bounding box center [789, 234] width 29 height 29
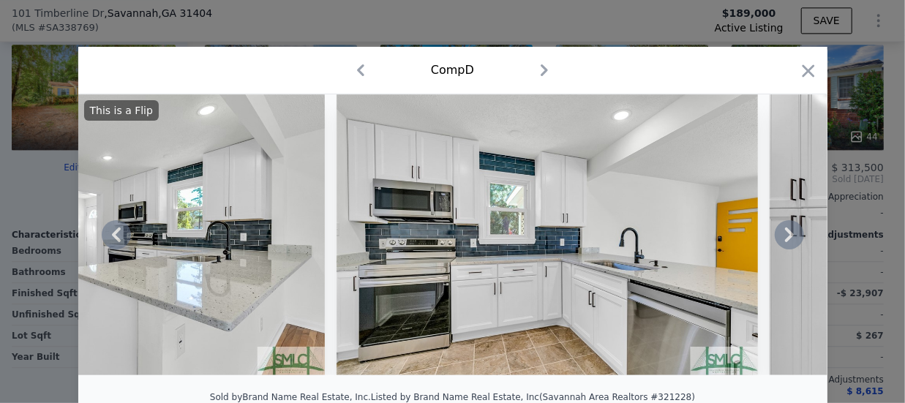
click at [780, 238] on icon at bounding box center [789, 234] width 29 height 29
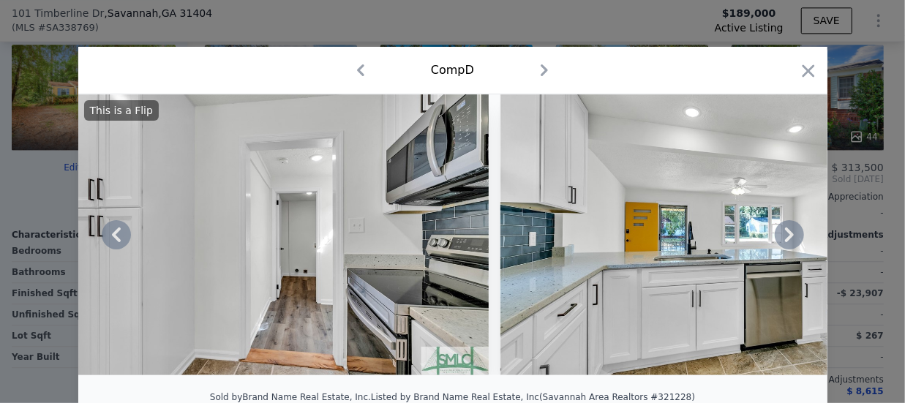
click at [780, 238] on icon at bounding box center [789, 234] width 29 height 29
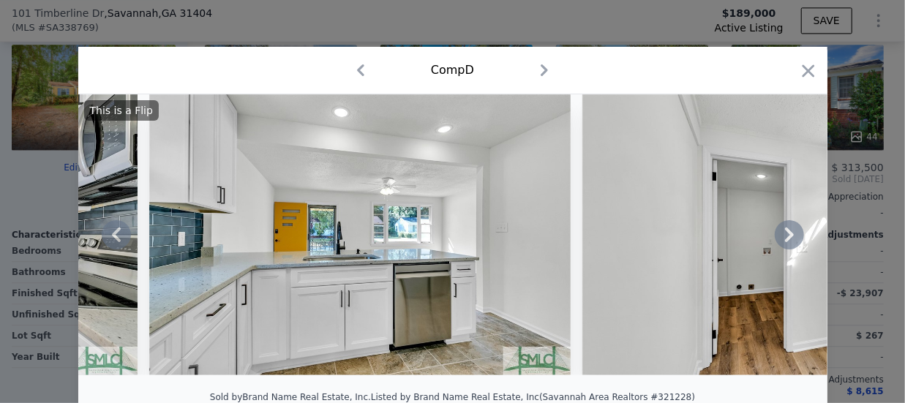
click at [780, 238] on icon at bounding box center [789, 234] width 29 height 29
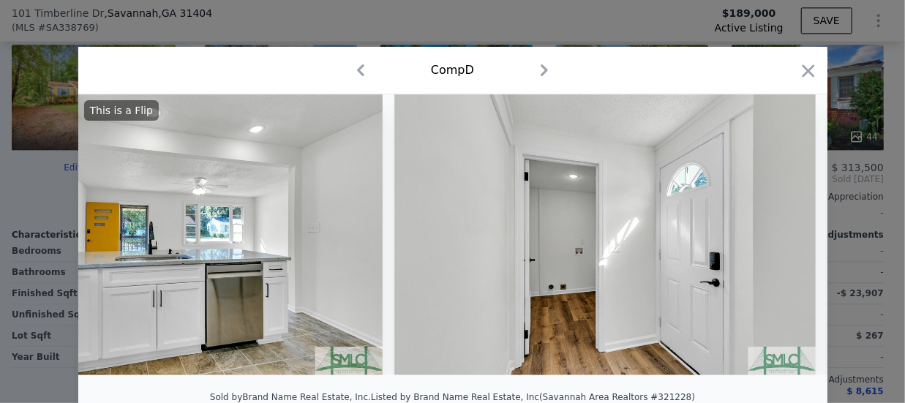
scroll to position [0, 4565]
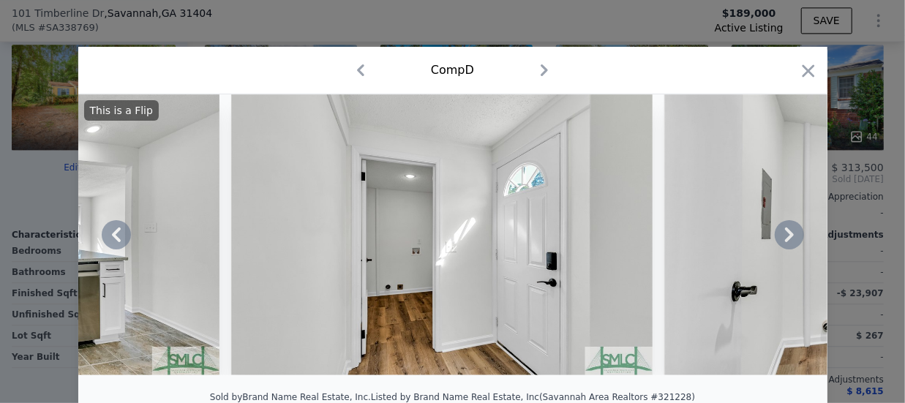
click at [780, 238] on div "This is a Flip" at bounding box center [452, 234] width 749 height 281
click at [780, 238] on icon at bounding box center [789, 234] width 29 height 29
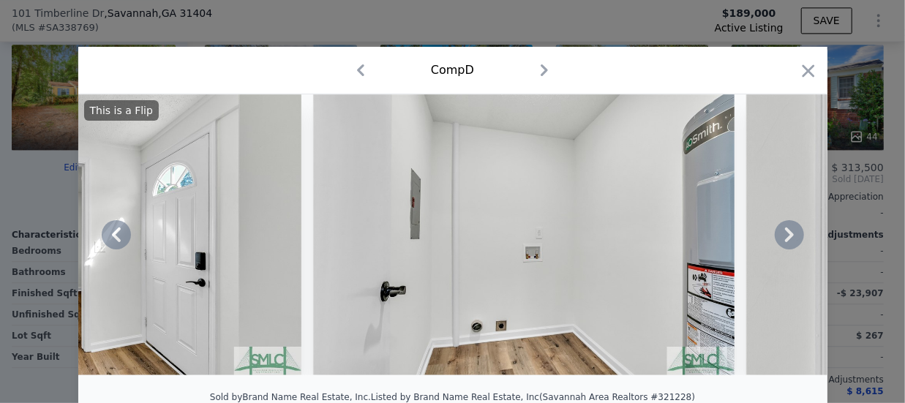
click at [780, 238] on icon at bounding box center [789, 234] width 29 height 29
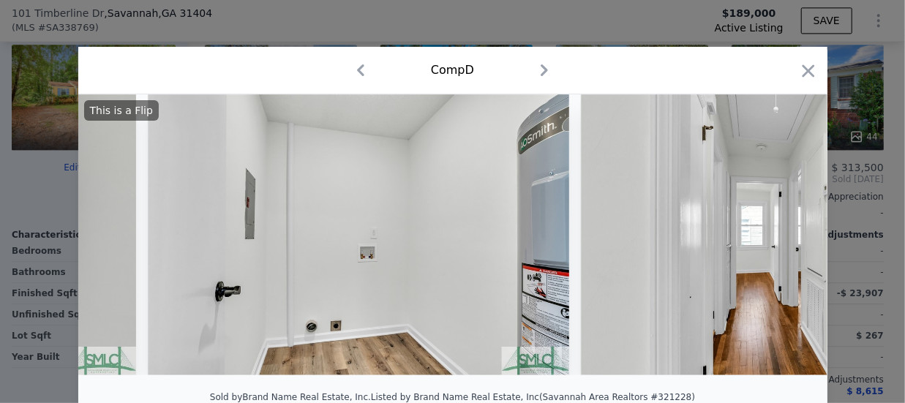
scroll to position [0, 5268]
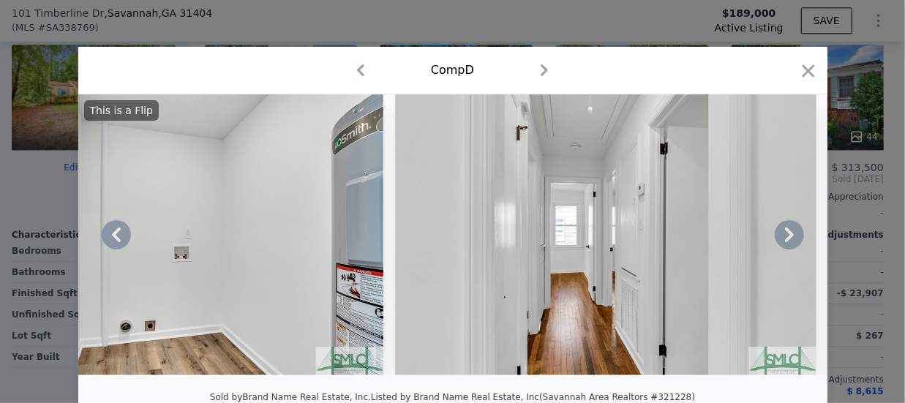
click at [780, 238] on icon at bounding box center [789, 234] width 29 height 29
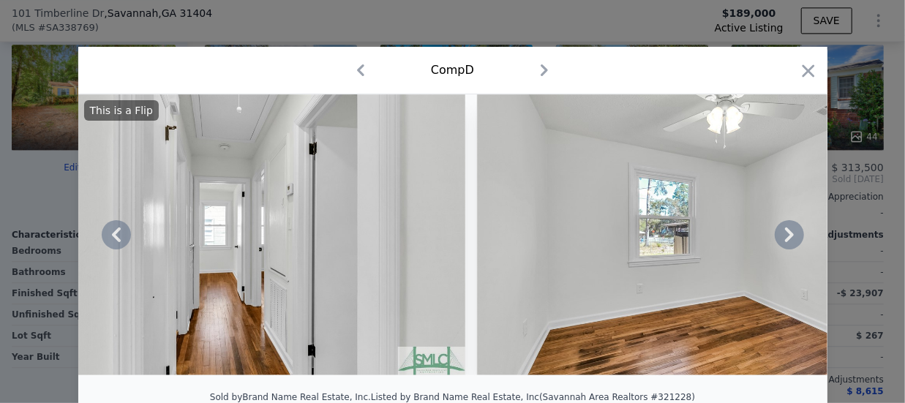
click at [780, 238] on icon at bounding box center [789, 234] width 29 height 29
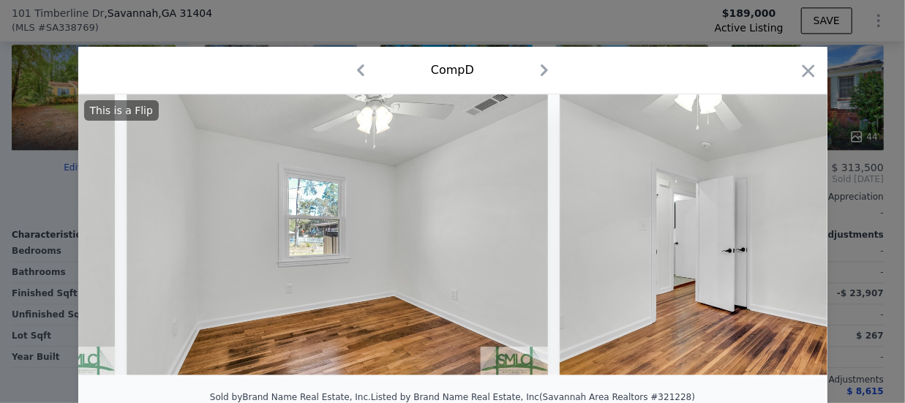
scroll to position [0, 5970]
click at [780, 238] on div "This is a Flip" at bounding box center [452, 234] width 749 height 281
click at [780, 238] on icon at bounding box center [789, 234] width 29 height 29
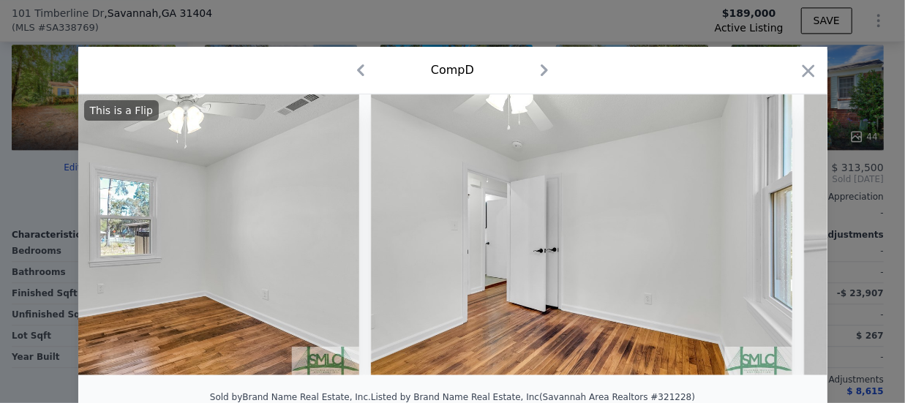
scroll to position [0, 6321]
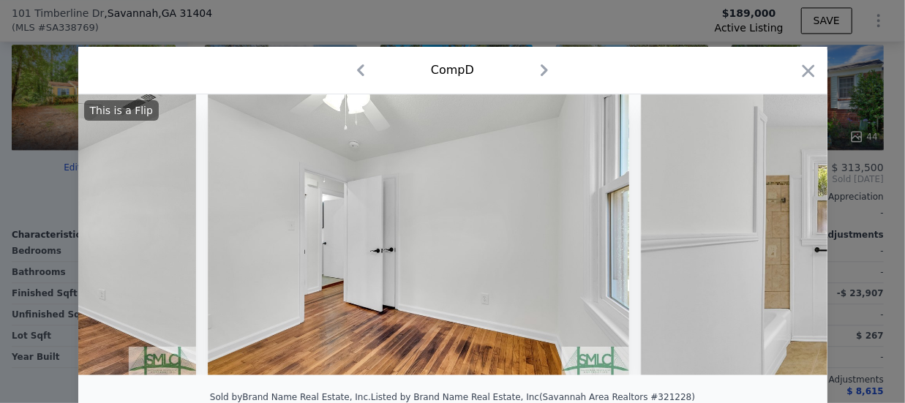
click at [780, 238] on div "This is a Flip" at bounding box center [452, 234] width 749 height 281
click at [780, 238] on icon at bounding box center [789, 234] width 29 height 29
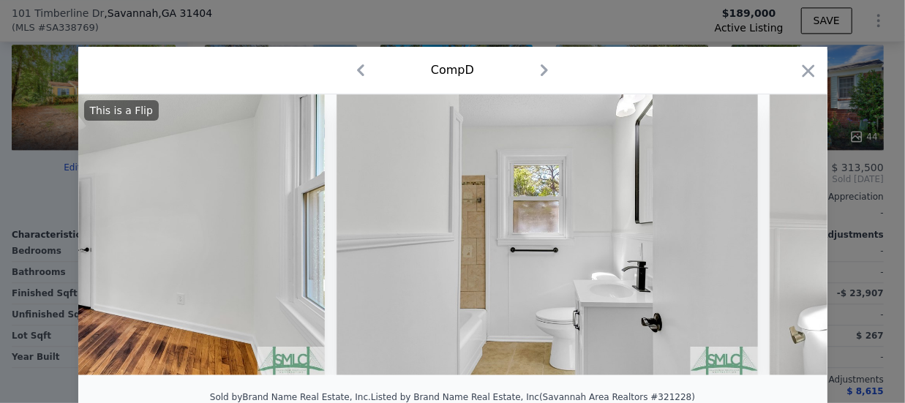
scroll to position [0, 6672]
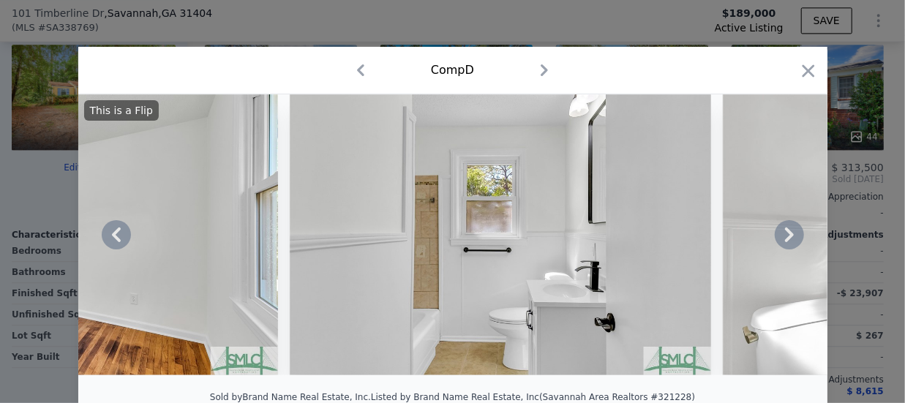
click at [780, 238] on icon at bounding box center [789, 234] width 29 height 29
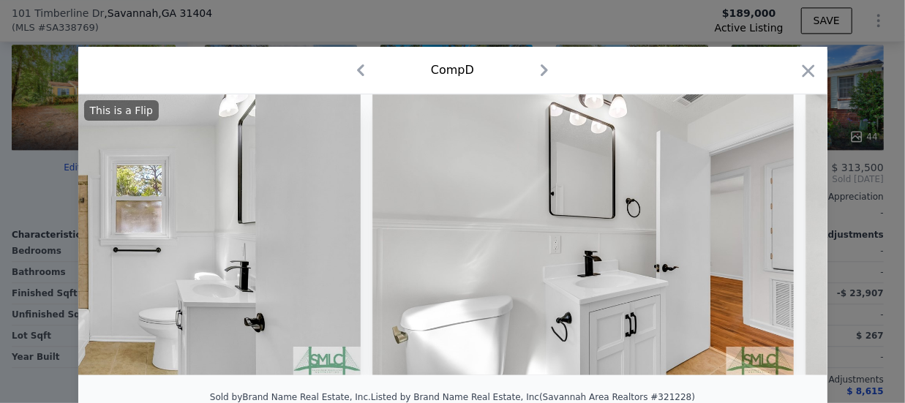
scroll to position [0, 7023]
click at [780, 238] on icon at bounding box center [789, 234] width 29 height 29
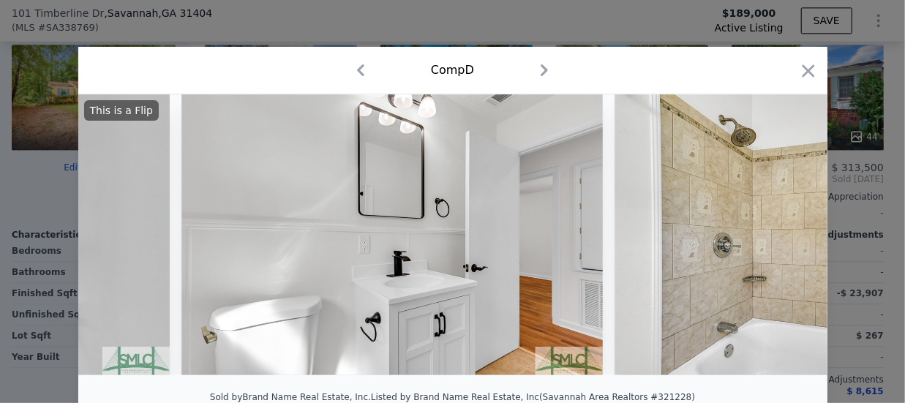
scroll to position [0, 7375]
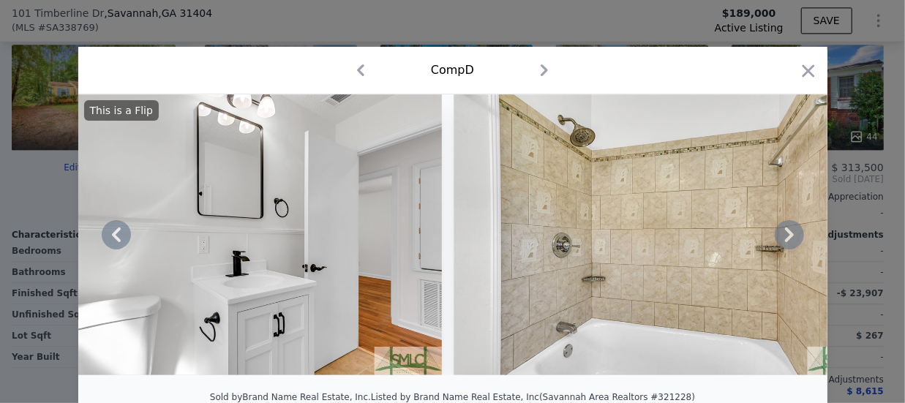
click at [780, 238] on icon at bounding box center [789, 234] width 29 height 29
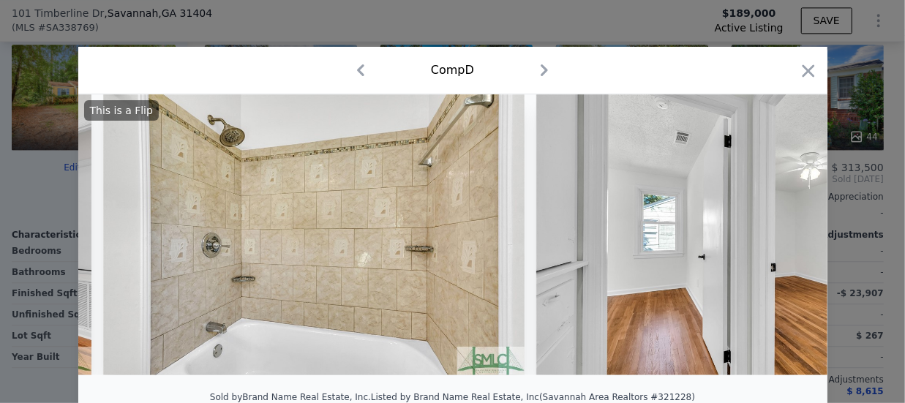
scroll to position [0, 7726]
click at [780, 238] on icon at bounding box center [789, 234] width 29 height 29
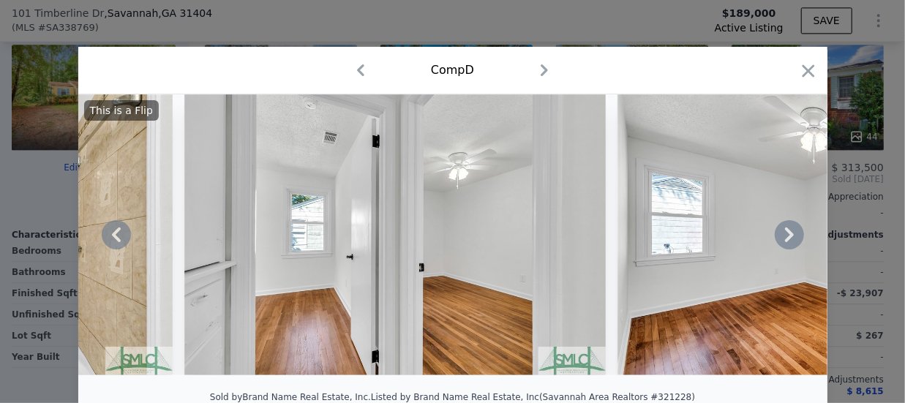
click at [780, 238] on icon at bounding box center [789, 234] width 29 height 29
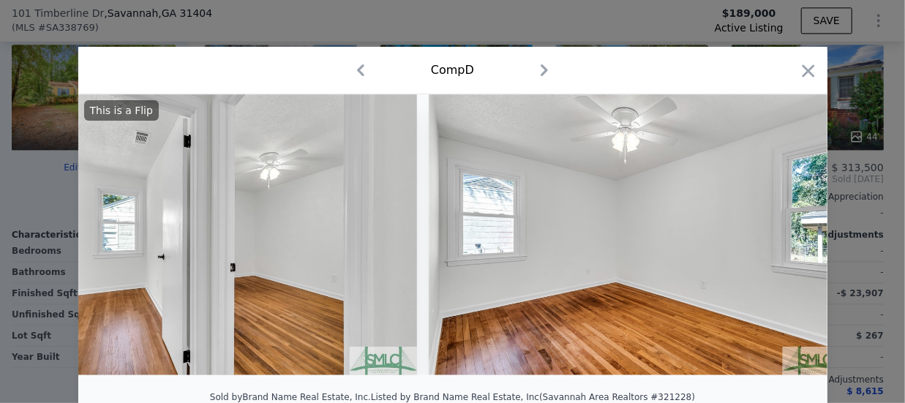
scroll to position [0, 8428]
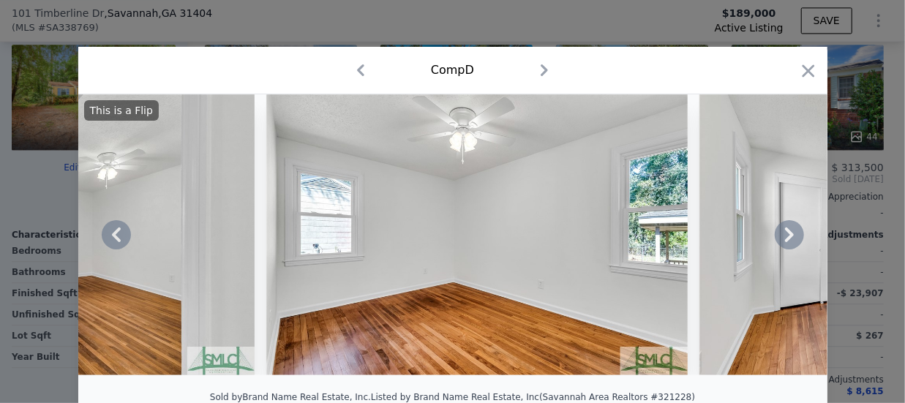
click at [780, 238] on icon at bounding box center [789, 234] width 29 height 29
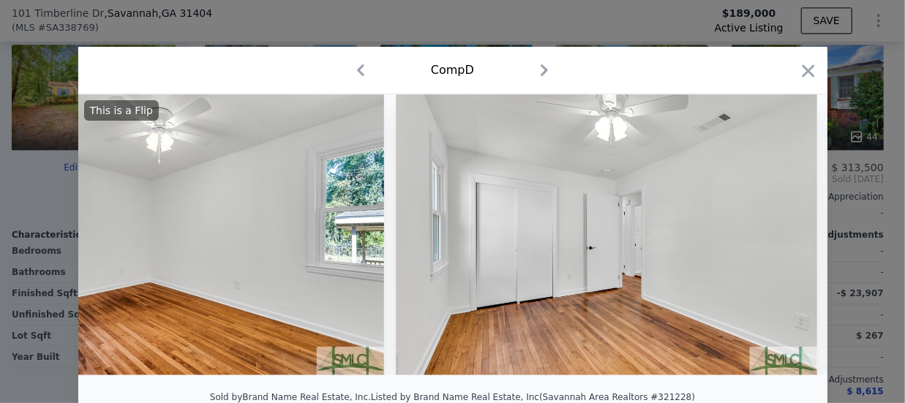
scroll to position [0, 8779]
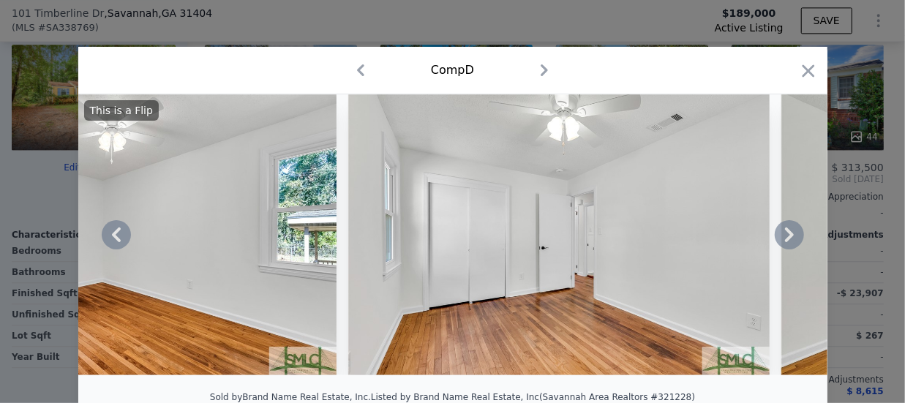
click at [780, 238] on icon at bounding box center [789, 234] width 29 height 29
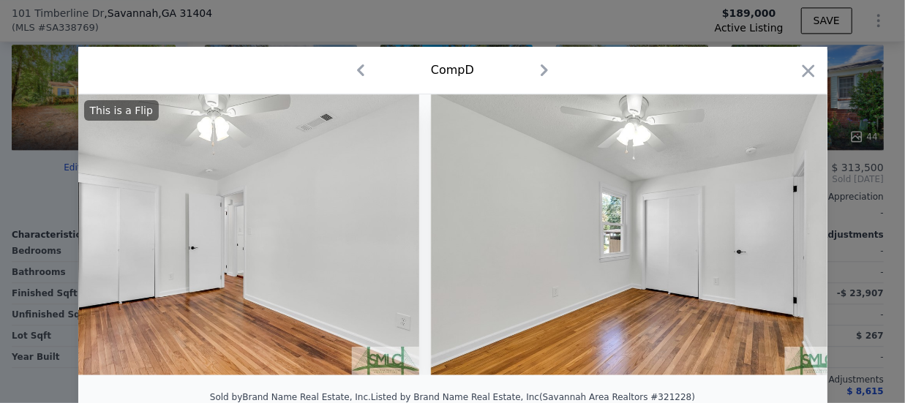
scroll to position [0, 9130]
click at [780, 238] on icon at bounding box center [789, 234] width 29 height 29
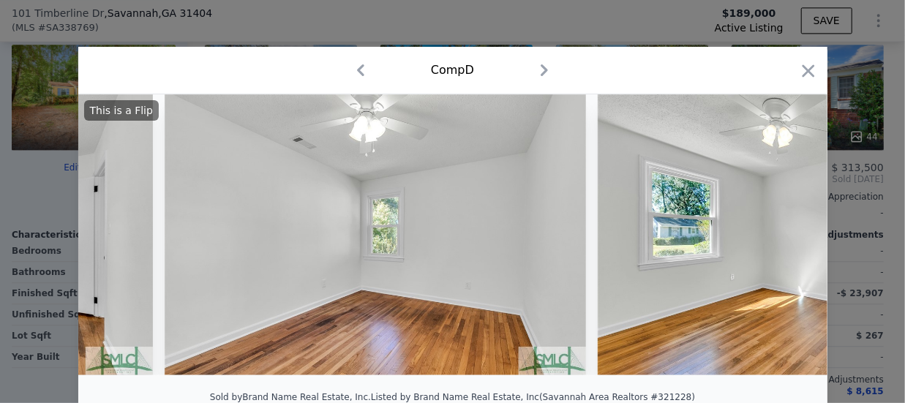
scroll to position [0, 9833]
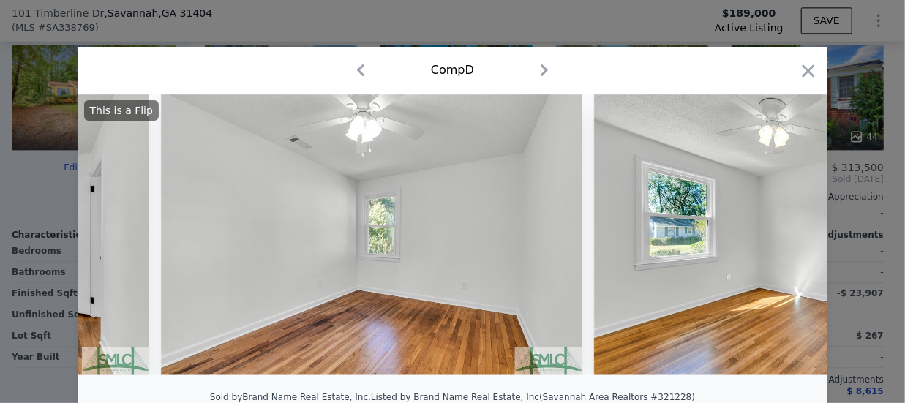
click at [780, 238] on img at bounding box center [804, 234] width 421 height 281
click at [780, 238] on icon at bounding box center [789, 234] width 29 height 29
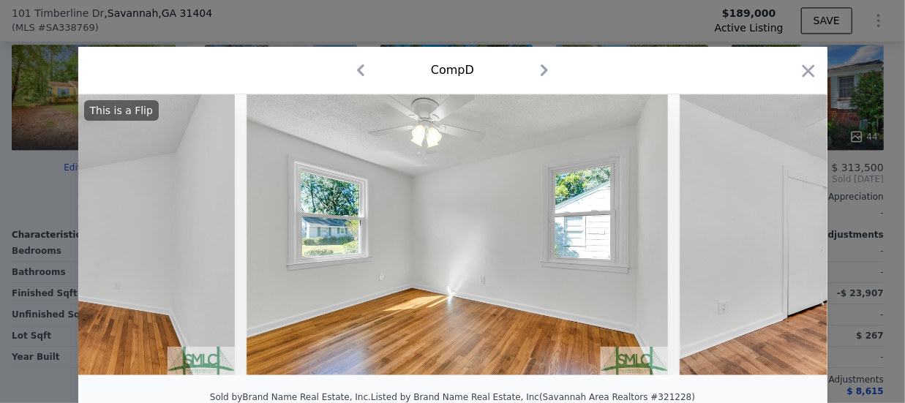
scroll to position [0, 10184]
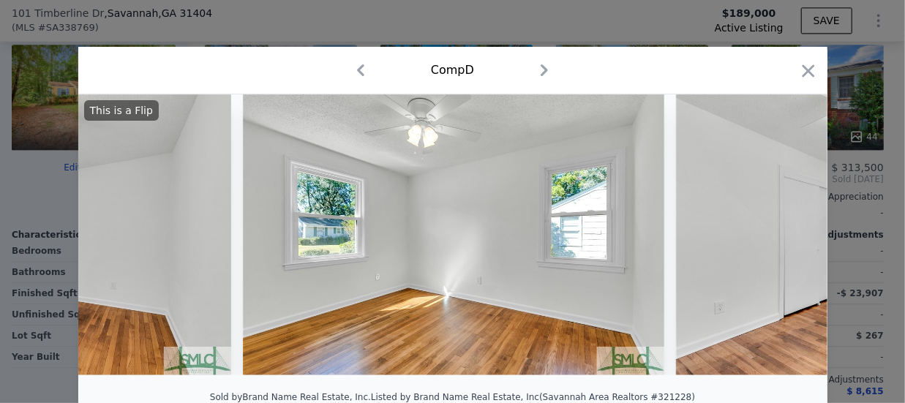
click at [780, 238] on img at bounding box center [886, 234] width 421 height 281
click at [801, 69] on icon "button" at bounding box center [808, 71] width 20 height 20
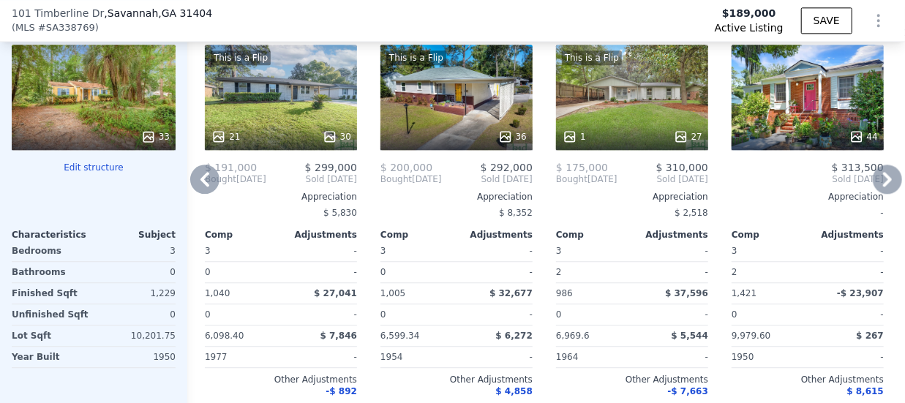
click at [610, 131] on div "This is a Flip 1 27" at bounding box center [632, 97] width 152 height 105
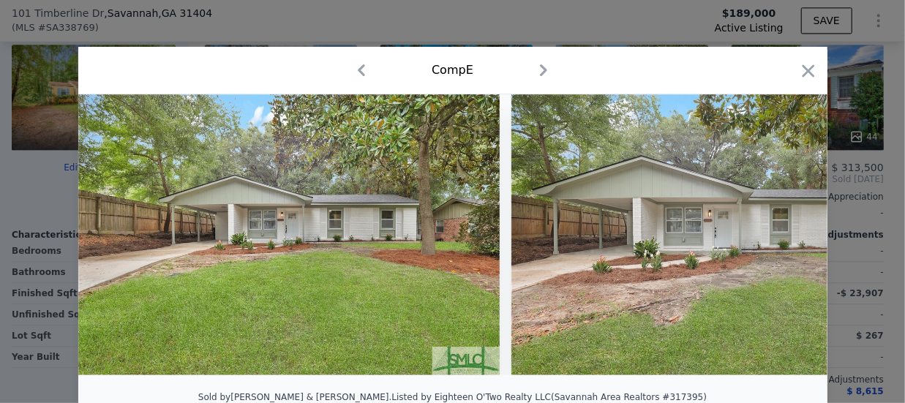
click at [679, 278] on img at bounding box center [722, 234] width 422 height 281
click at [799, 70] on icon "button" at bounding box center [808, 71] width 20 height 20
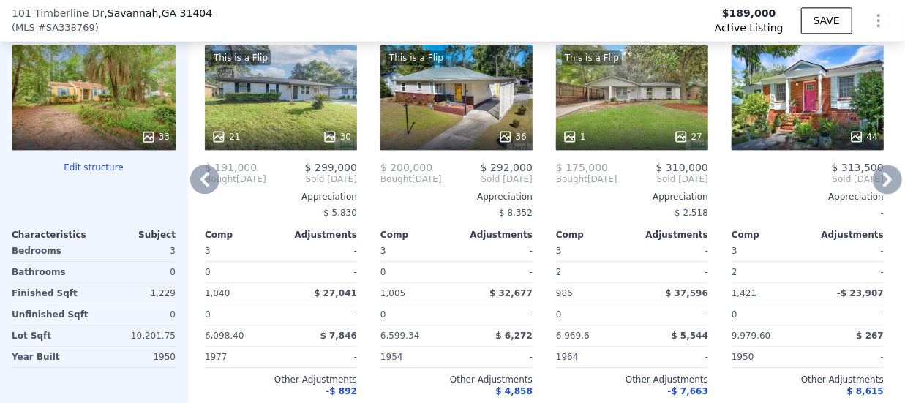
click at [883, 187] on icon at bounding box center [887, 179] width 9 height 15
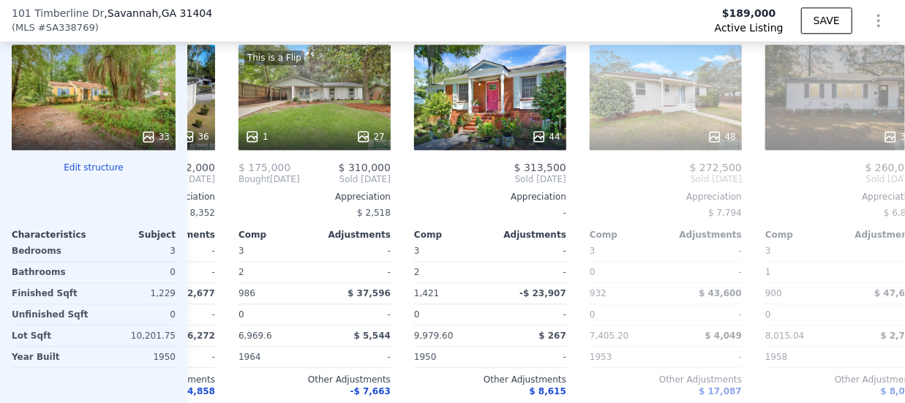
scroll to position [0, 702]
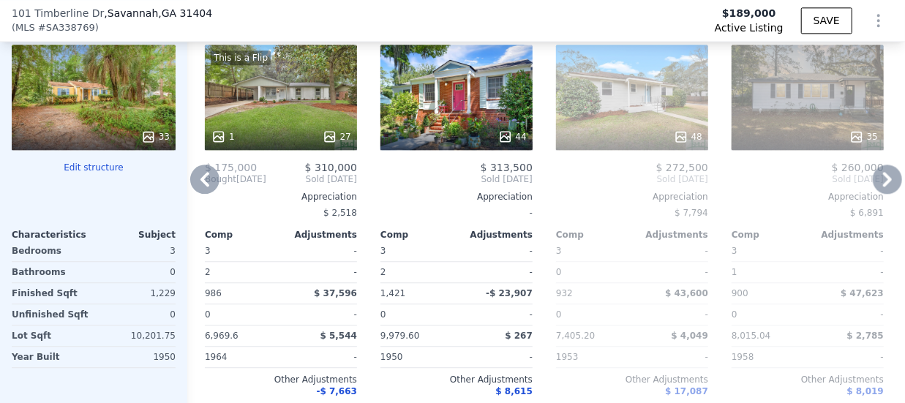
click at [883, 187] on icon at bounding box center [887, 179] width 9 height 15
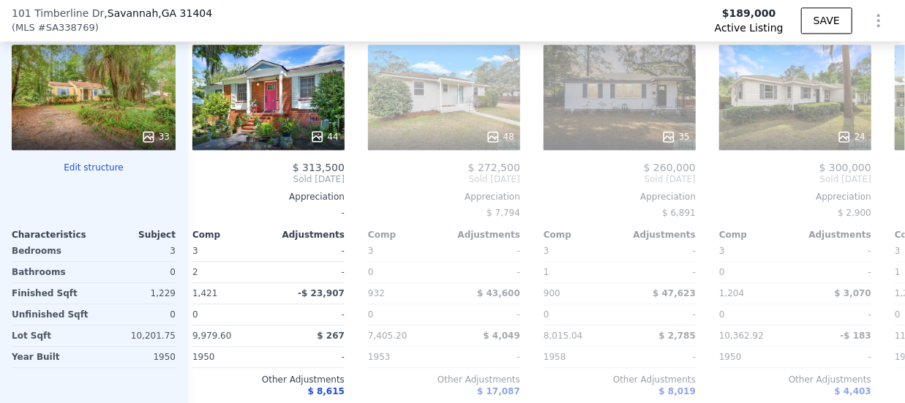
scroll to position [0, 1054]
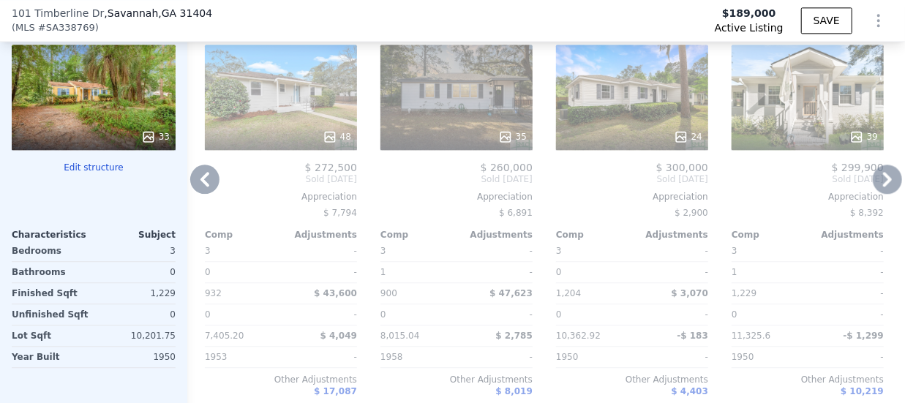
click at [593, 104] on div "24" at bounding box center [632, 97] width 152 height 105
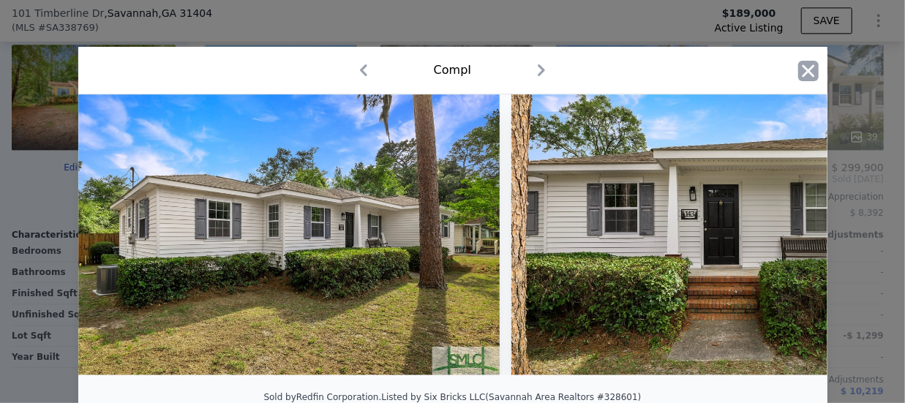
click at [803, 71] on icon "button" at bounding box center [808, 70] width 12 height 12
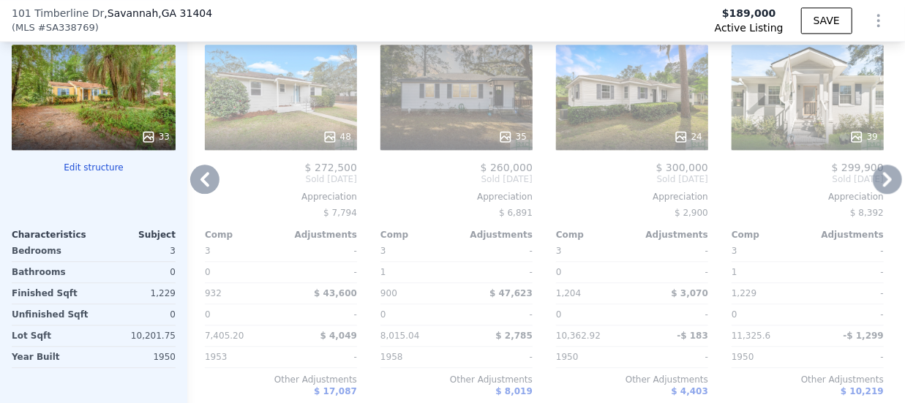
click at [875, 179] on icon at bounding box center [887, 179] width 29 height 29
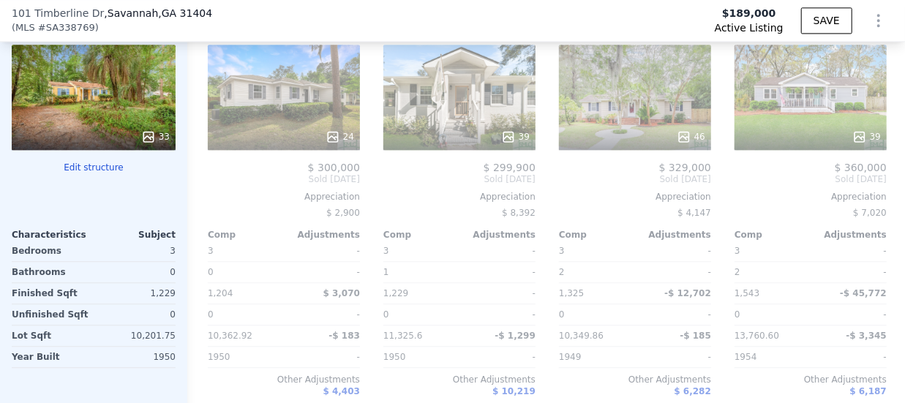
scroll to position [0, 1405]
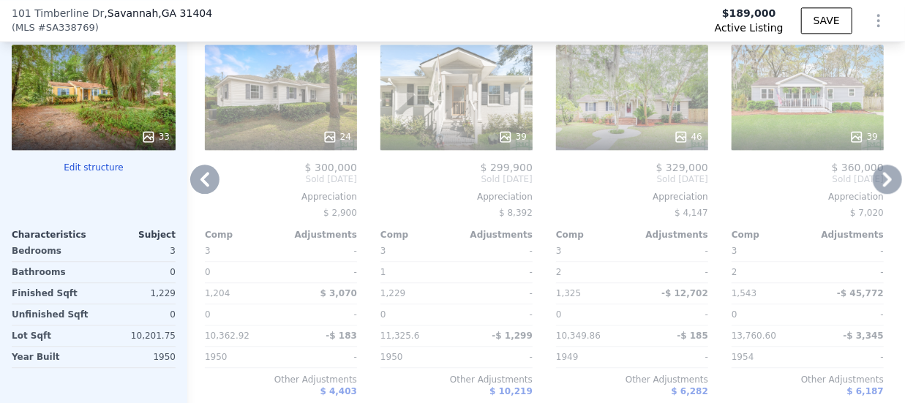
click at [873, 189] on icon at bounding box center [887, 179] width 29 height 29
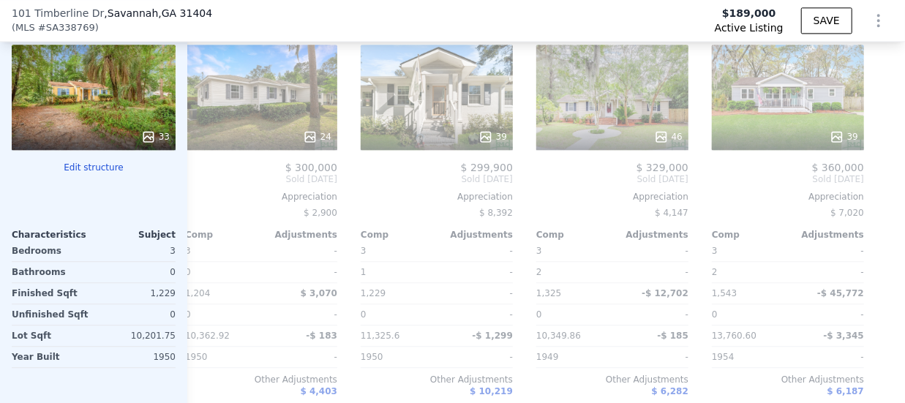
scroll to position [0, 1436]
click at [767, 121] on div "39" at bounding box center [788, 97] width 152 height 105
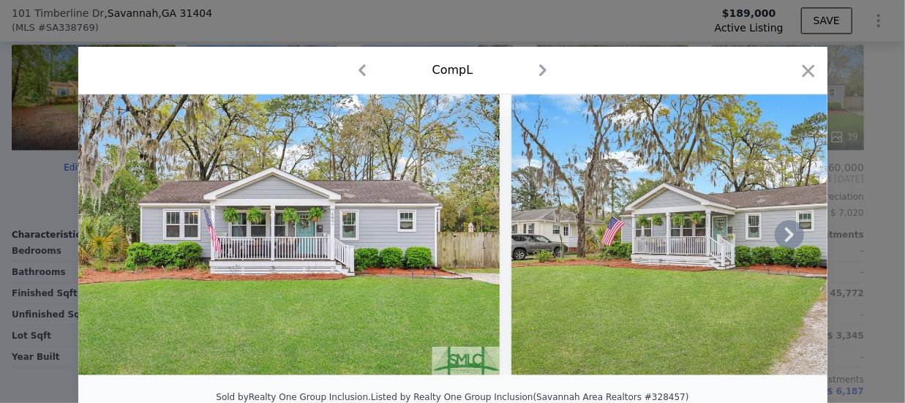
click at [777, 235] on icon at bounding box center [789, 234] width 29 height 29
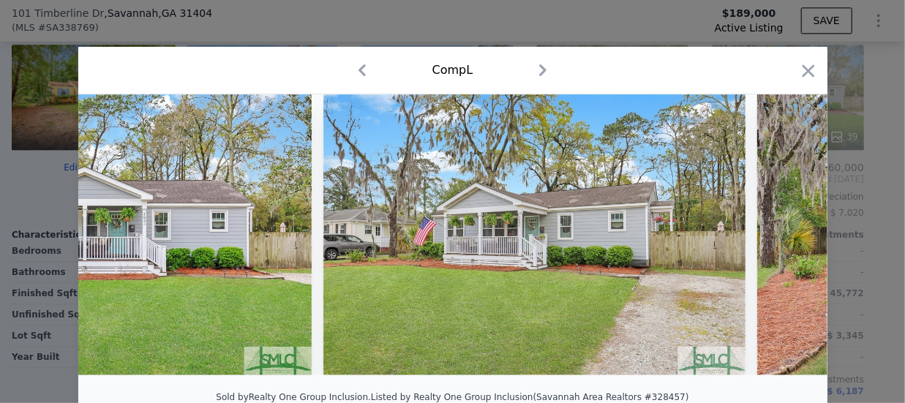
scroll to position [0, 351]
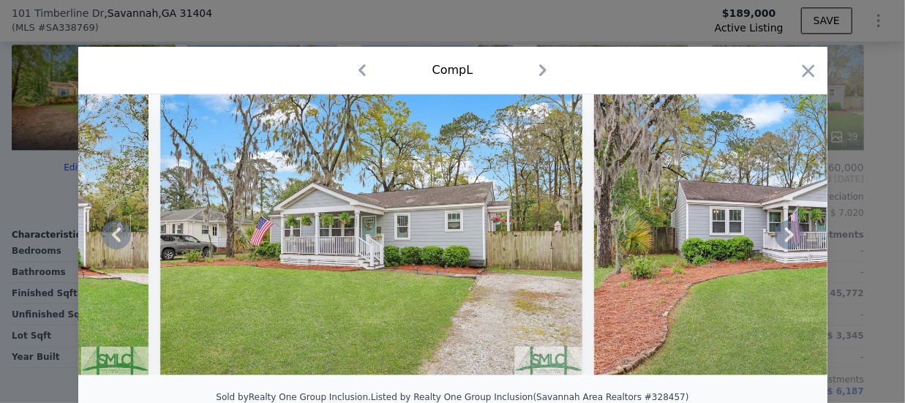
click at [777, 235] on icon at bounding box center [789, 234] width 29 height 29
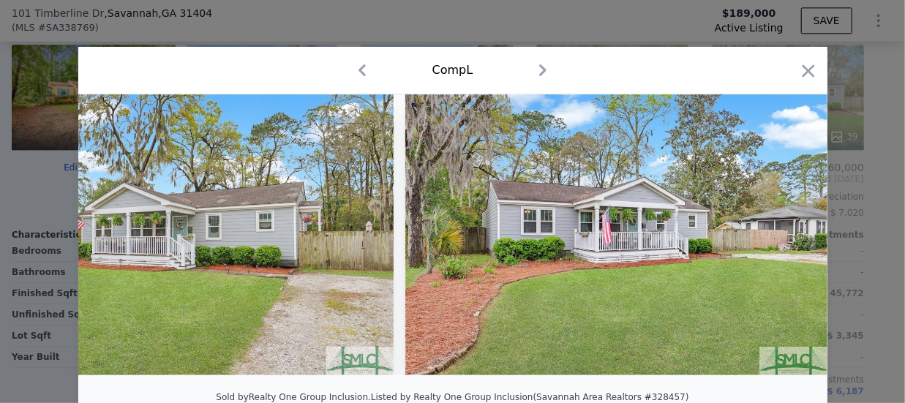
scroll to position [0, 702]
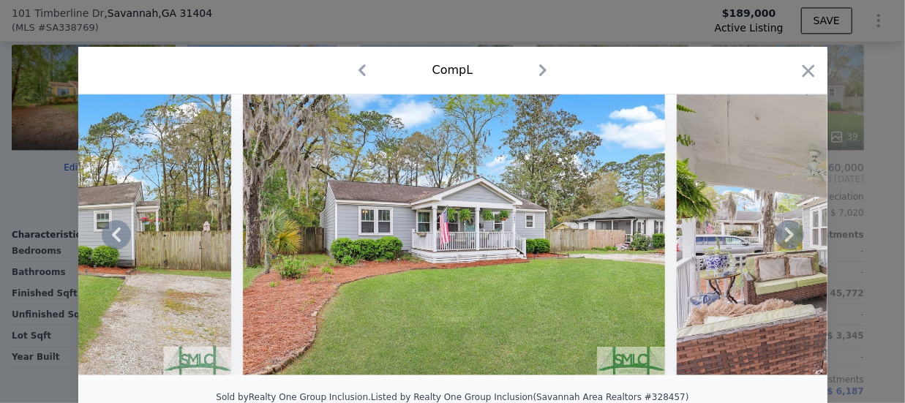
click at [777, 235] on icon at bounding box center [789, 234] width 29 height 29
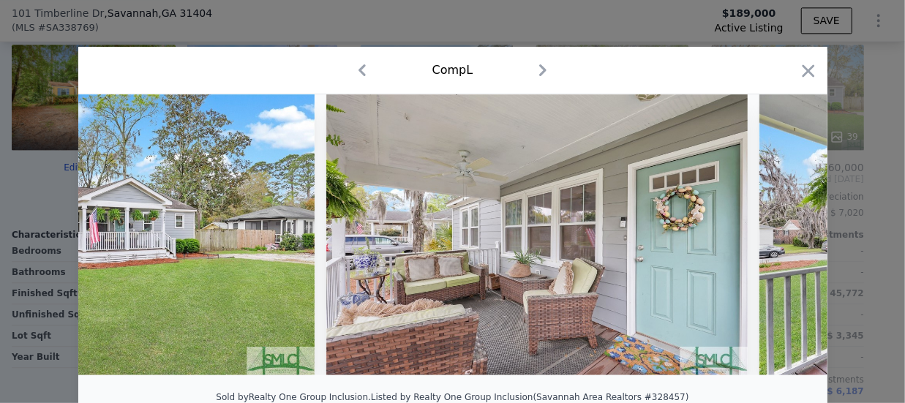
scroll to position [0, 1054]
click at [777, 235] on icon at bounding box center [789, 234] width 29 height 29
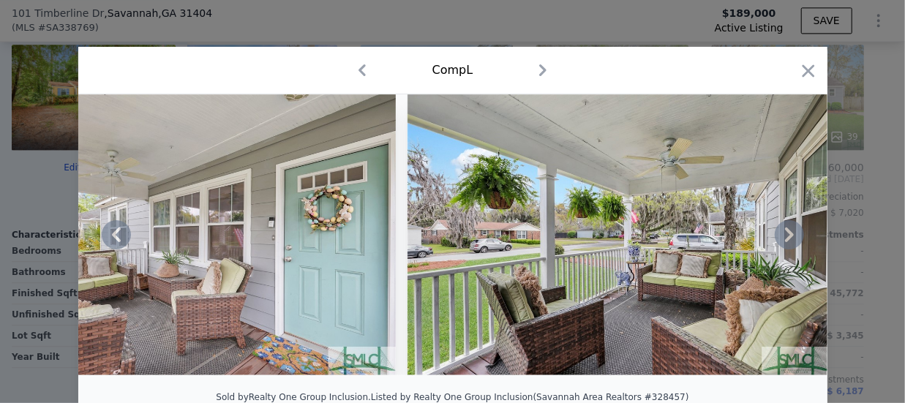
click at [777, 235] on icon at bounding box center [789, 234] width 29 height 29
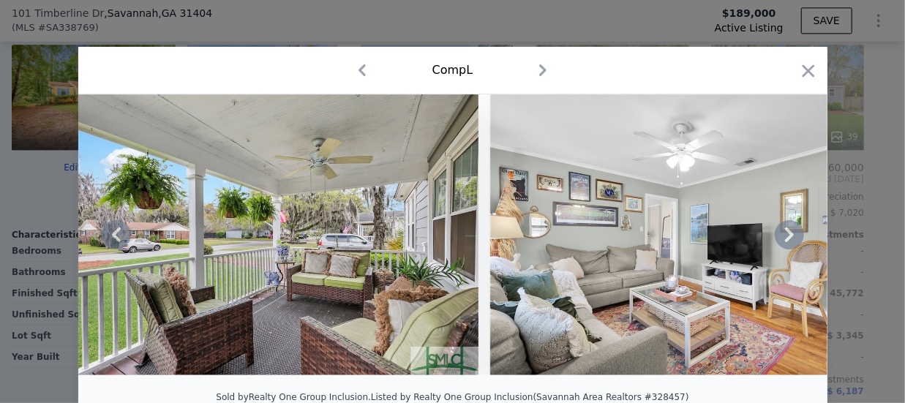
click at [777, 235] on icon at bounding box center [789, 234] width 29 height 29
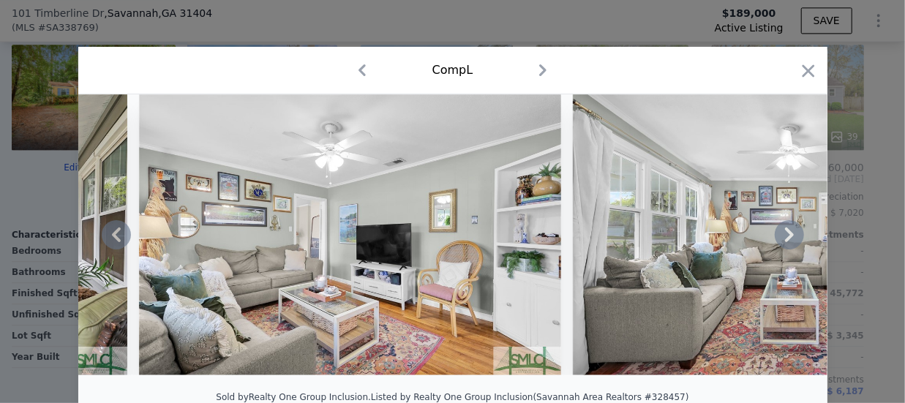
click at [777, 235] on icon at bounding box center [789, 234] width 29 height 29
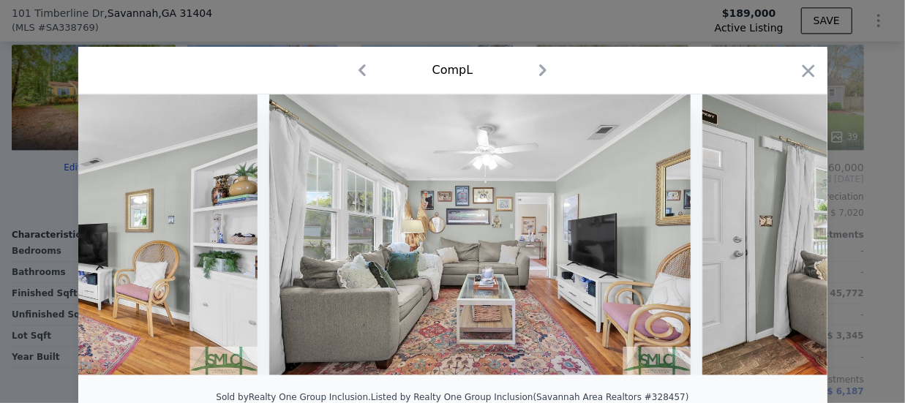
scroll to position [0, 2458]
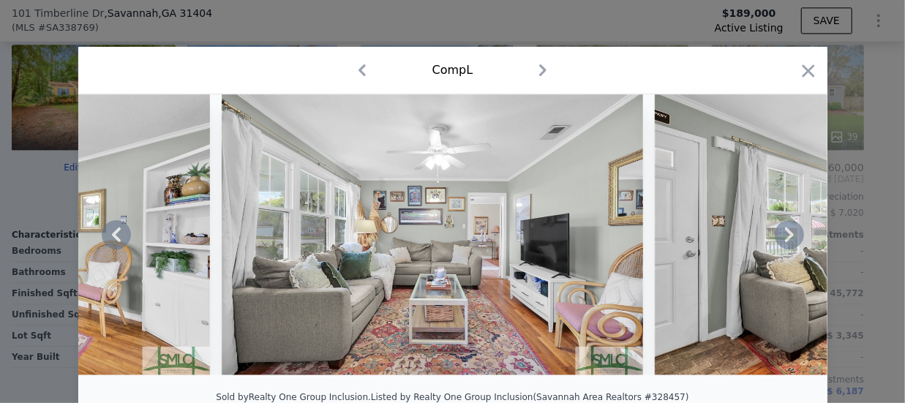
click at [777, 235] on icon at bounding box center [789, 234] width 29 height 29
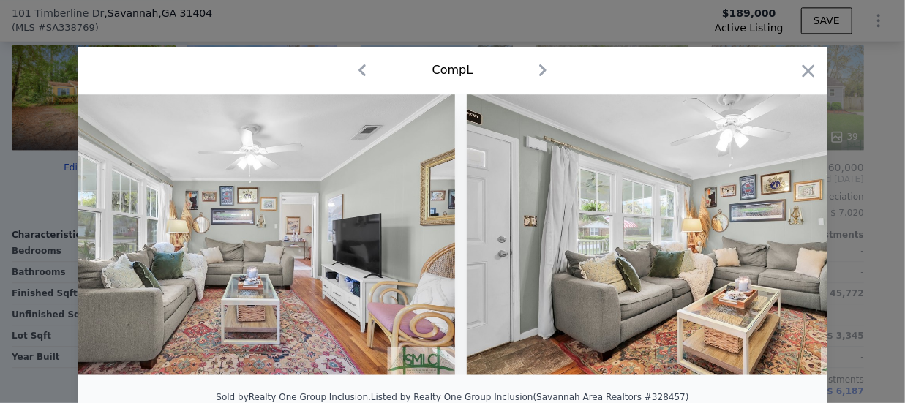
scroll to position [0, 2809]
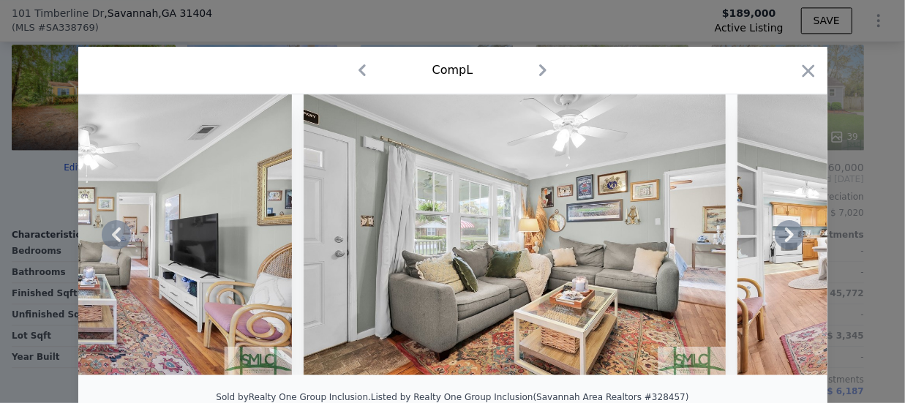
click at [777, 235] on icon at bounding box center [789, 234] width 29 height 29
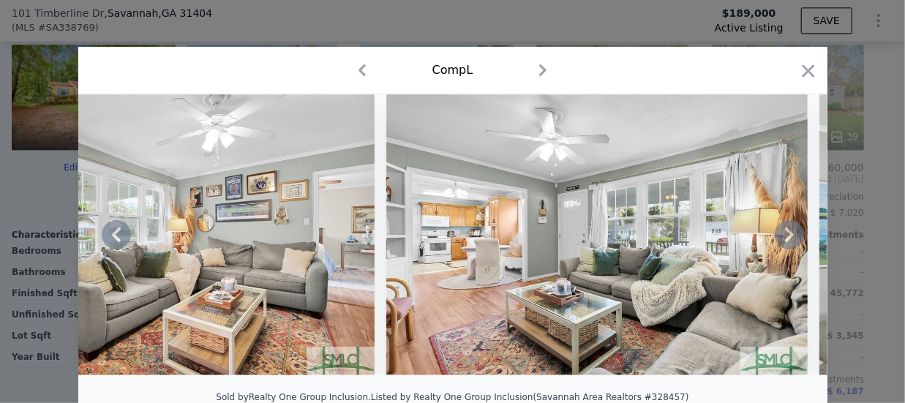
click at [777, 235] on icon at bounding box center [789, 234] width 29 height 29
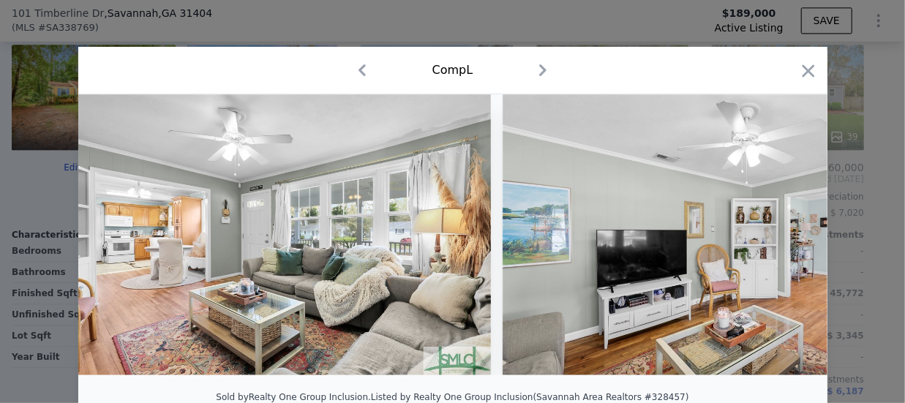
scroll to position [0, 3512]
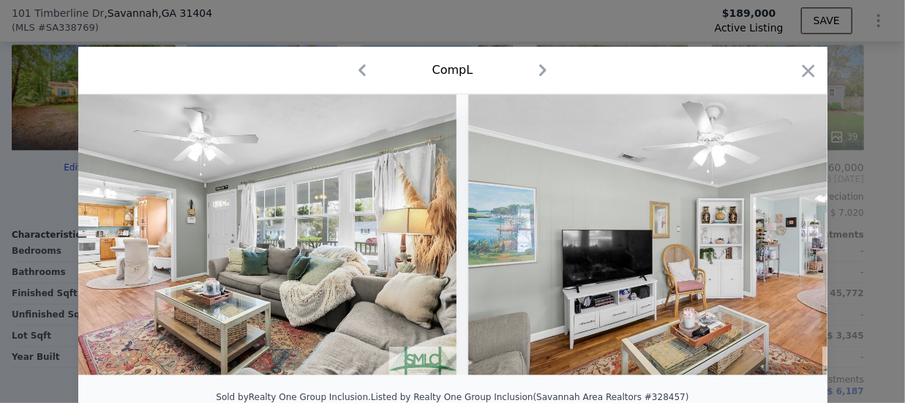
click at [777, 235] on img at bounding box center [679, 234] width 422 height 281
click at [777, 235] on icon at bounding box center [789, 234] width 29 height 29
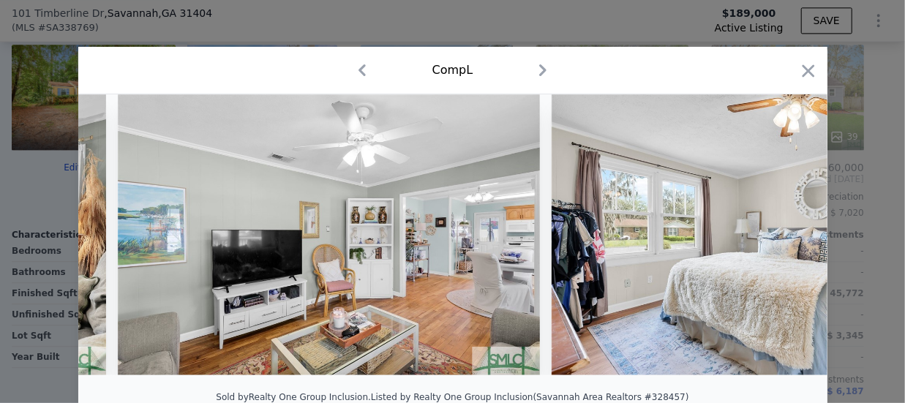
scroll to position [0, 3863]
click at [777, 235] on div at bounding box center [452, 234] width 749 height 281
click at [777, 235] on icon at bounding box center [789, 234] width 29 height 29
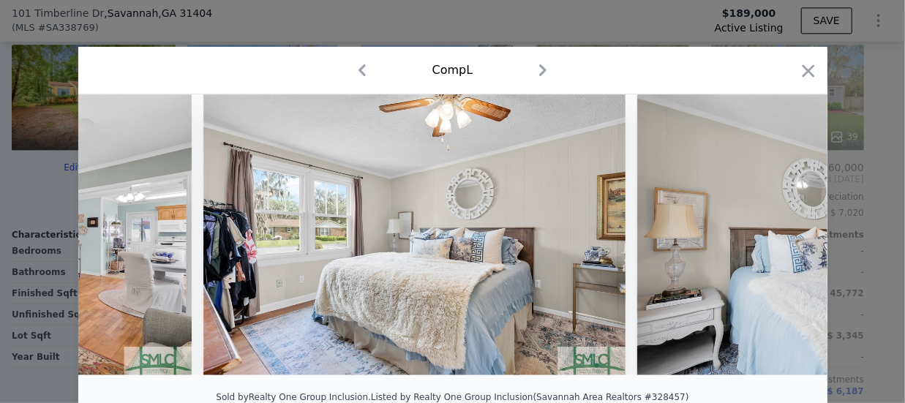
scroll to position [0, 4214]
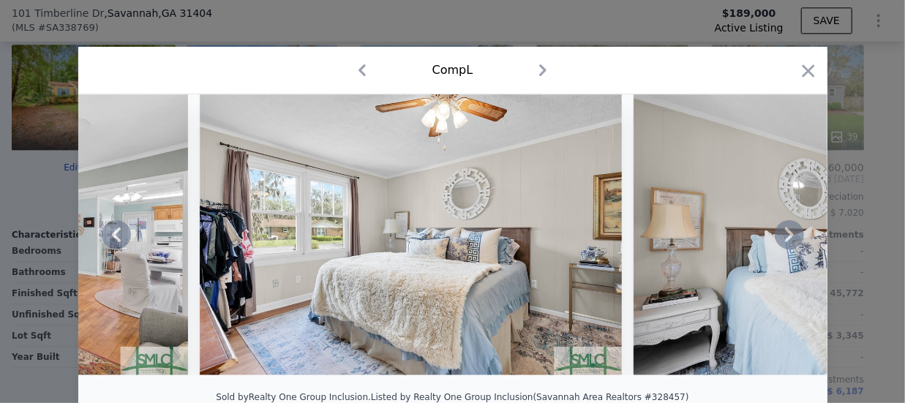
click at [777, 235] on div at bounding box center [452, 234] width 749 height 281
click at [777, 235] on icon at bounding box center [789, 234] width 29 height 29
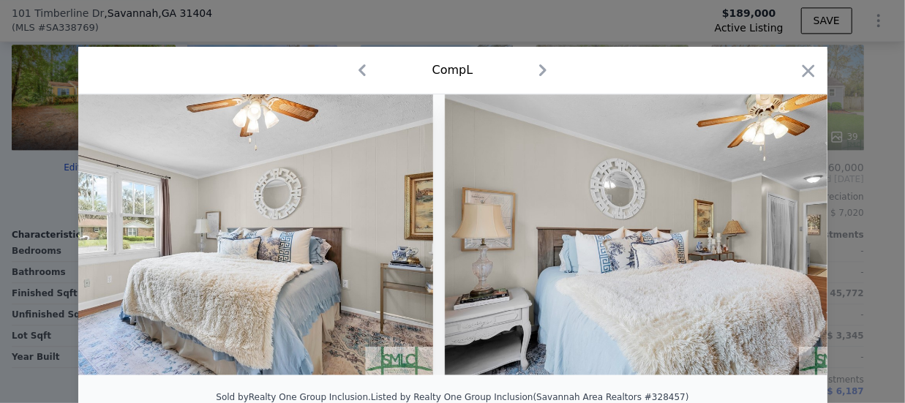
scroll to position [0, 4565]
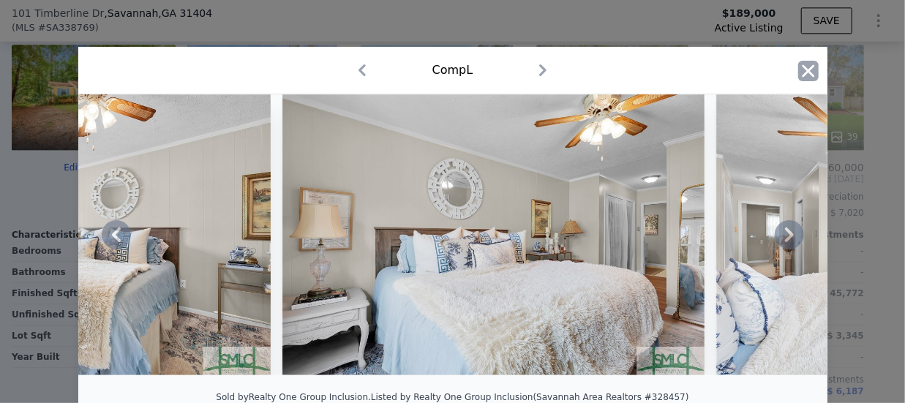
click at [799, 80] on icon "button" at bounding box center [808, 71] width 20 height 20
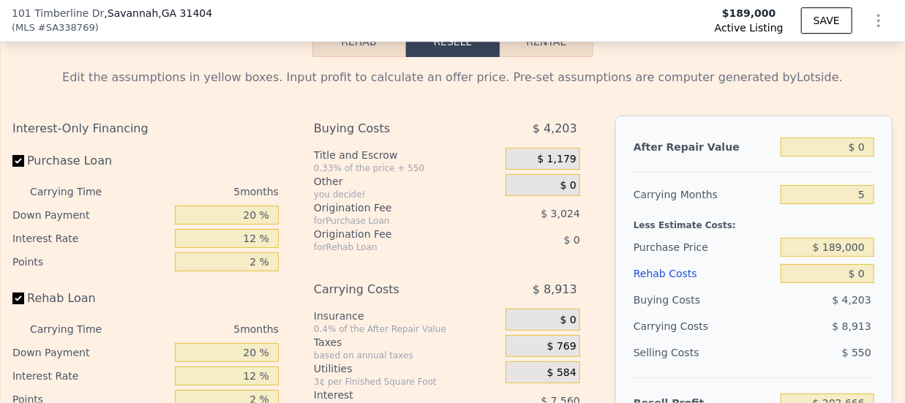
scroll to position [2250, 0]
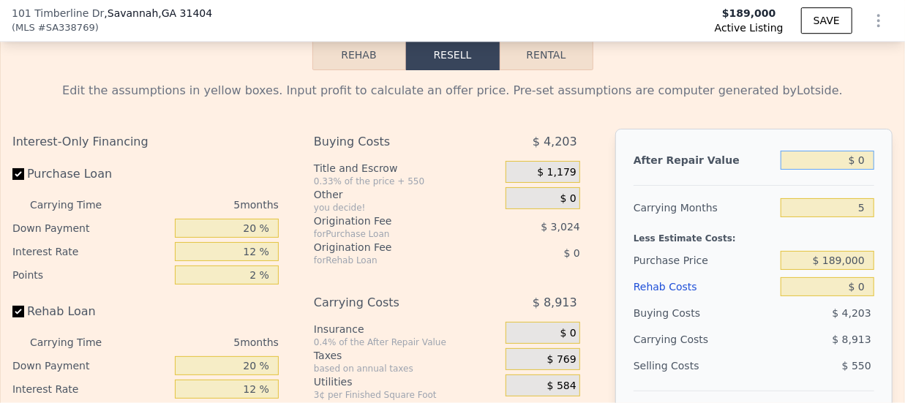
click at [857, 170] on input "$ 0" at bounding box center [828, 160] width 94 height 19
type input "$ 3"
type input "-$ 202,663"
type input "$ 30"
type input "-$ 202,638"
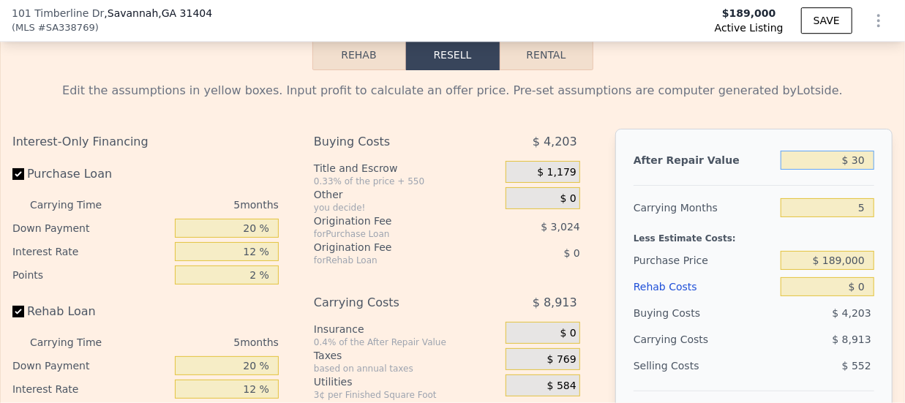
type input "$ 300"
type input "-$ 202,383"
type input "$ 3,000"
type input "-$ 199,834"
type input "$ 30,000"
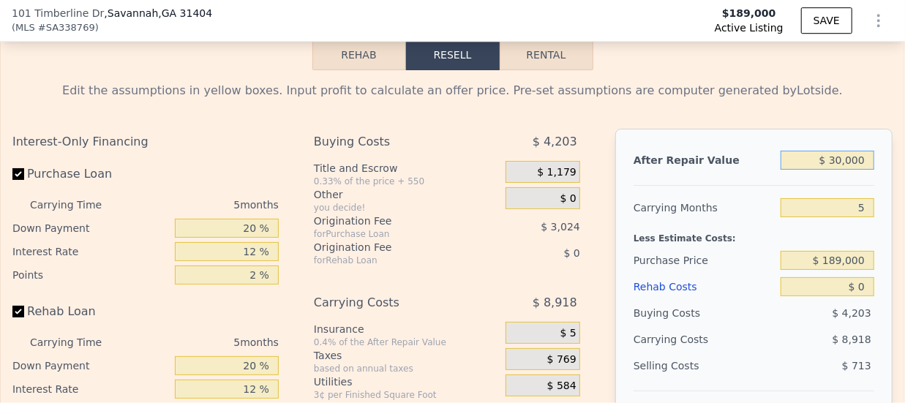
type input "-$ 174,346"
type input "$ 300,000"
type input "$ 80,535"
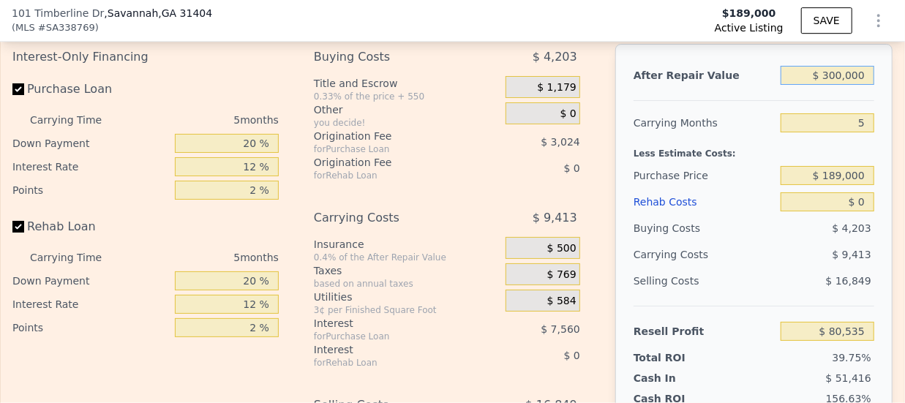
scroll to position [2342, 0]
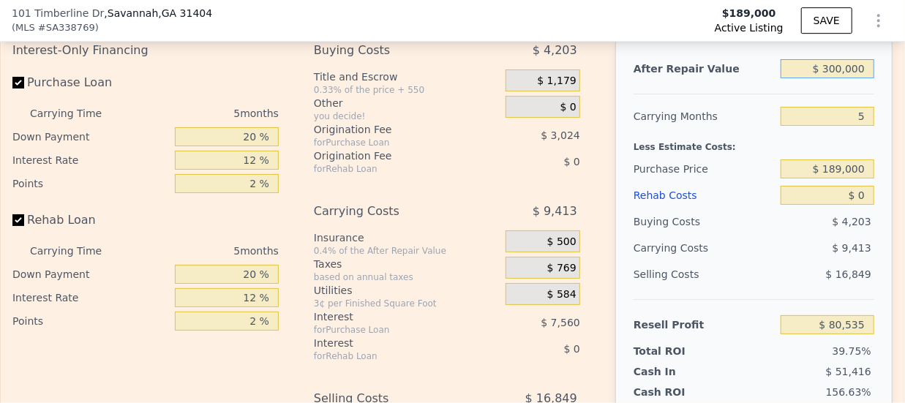
type input "$ 300,000"
click at [859, 205] on input "$ 0" at bounding box center [828, 195] width 94 height 19
type input "$ 6"
type input "$ 80,529"
type input "$ 63"
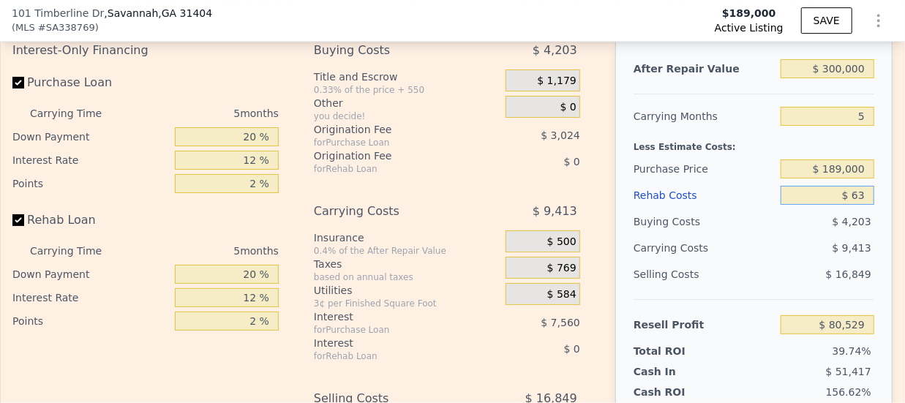
type input "$ 80,466"
type input "$ 630"
type input "$ 79,870"
type input "$ 6,300"
type input "$ 73,884"
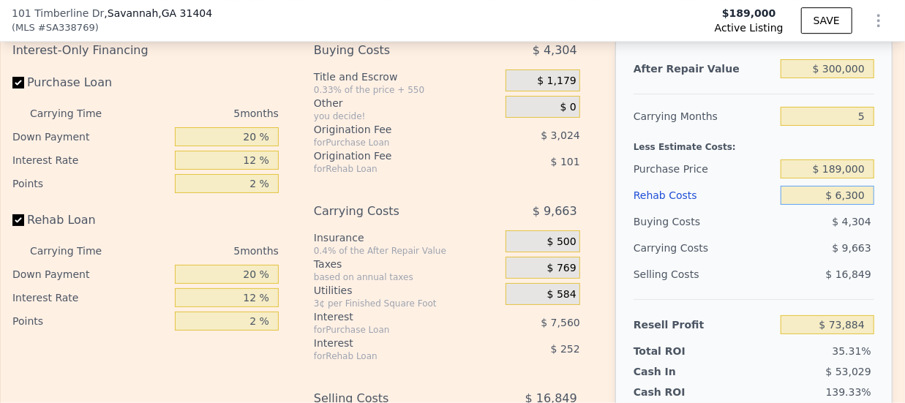
type input "$ 63,000"
type input "$ 14,007"
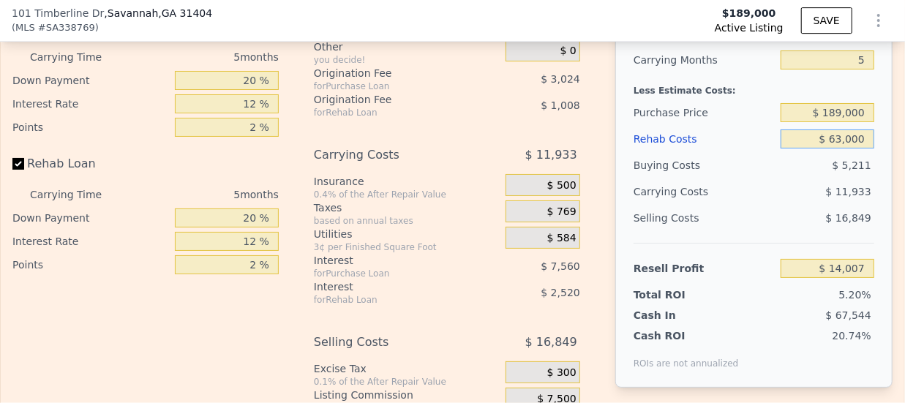
scroll to position [2367, 0]
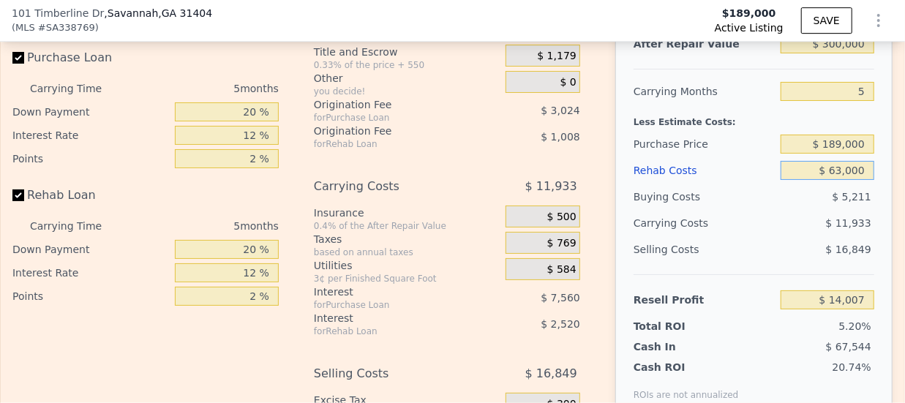
type input "$ 63,000"
drag, startPoint x: 893, startPoint y: 211, endPoint x: 890, endPoint y: 220, distance: 9.8
click at [890, 220] on div "Rehab Resell Rental Edit the assumptions in yellow boxes. Input profit to calcu…" at bounding box center [452, 210] width 905 height 705
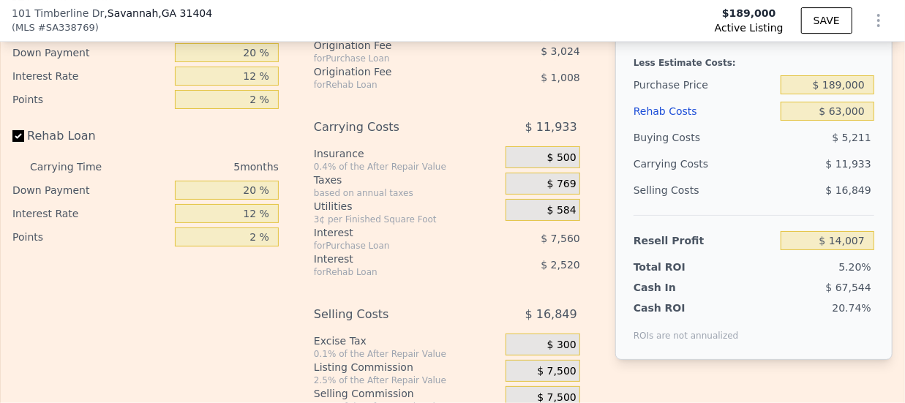
scroll to position [2433, 0]
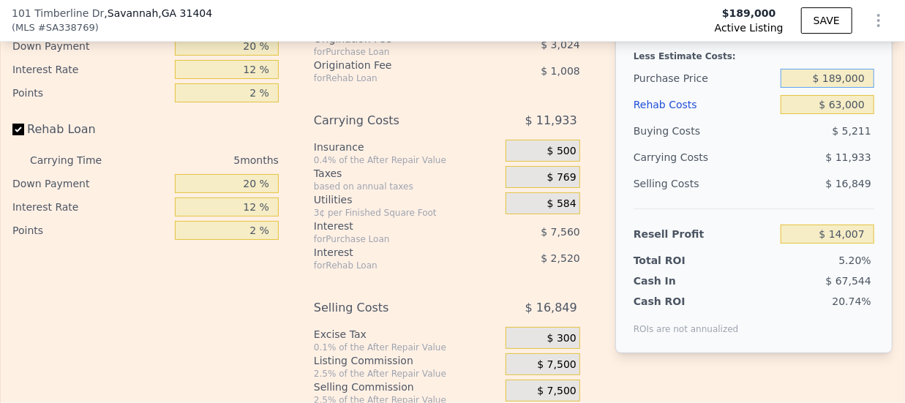
click at [833, 88] on input "$ 189,000" at bounding box center [828, 78] width 94 height 19
type input "$ 140,000"
click at [855, 244] on input "$ 14,007" at bounding box center [828, 234] width 94 height 19
type input "$ 65,914"
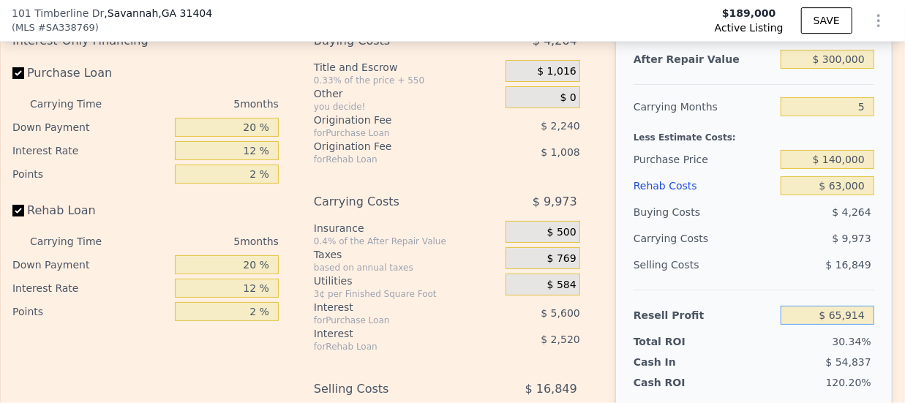
scroll to position [2264, 0]
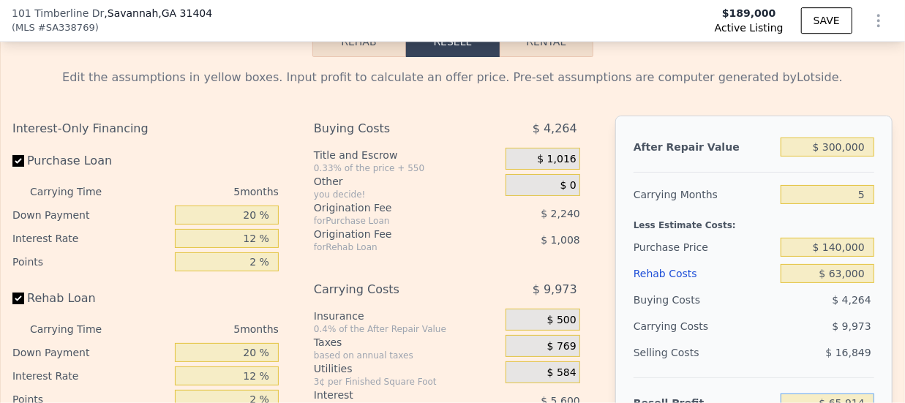
click at [552, 57] on button "Rental" at bounding box center [547, 41] width 94 height 31
select select "30"
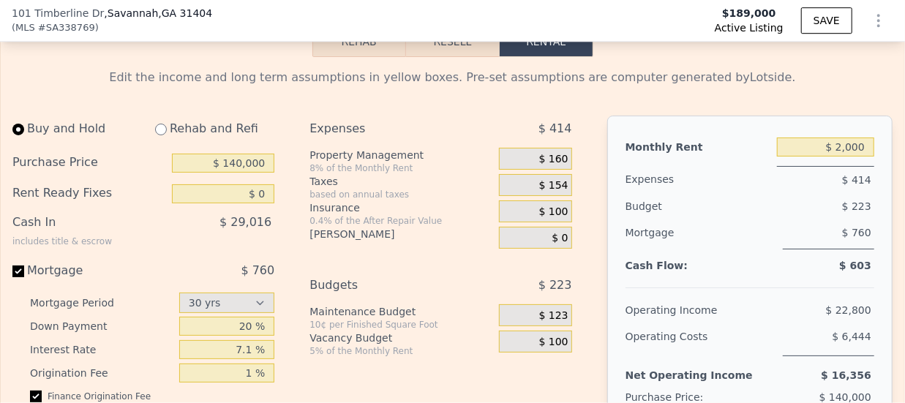
scroll to position [2277, 0]
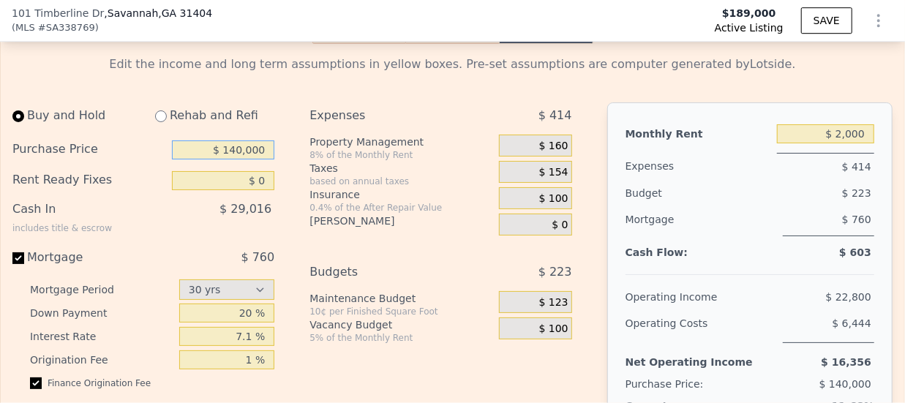
click at [241, 159] on input "$ 140,000" at bounding box center [223, 149] width 102 height 19
type input "$ 210,000"
click at [266, 190] on input "$ 0" at bounding box center [223, 180] width 102 height 19
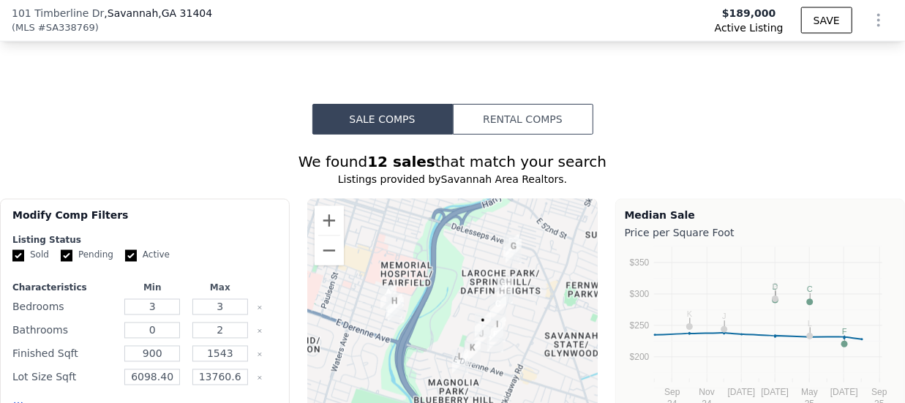
scroll to position [1187, 0]
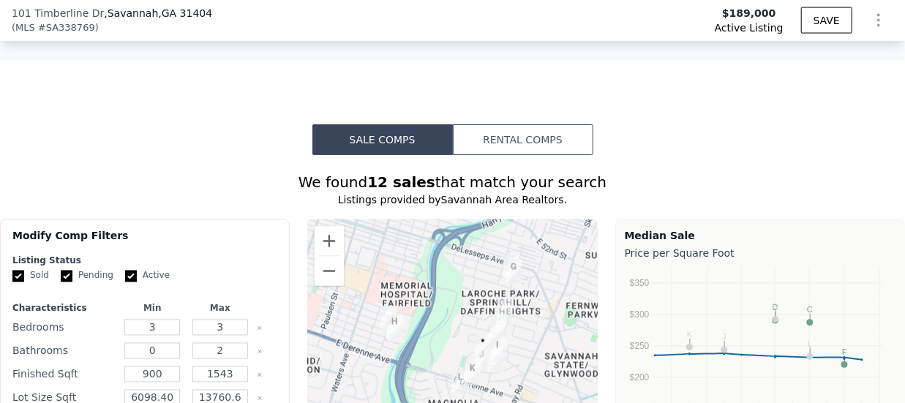
click at [512, 146] on button "Rental Comps" at bounding box center [523, 139] width 140 height 31
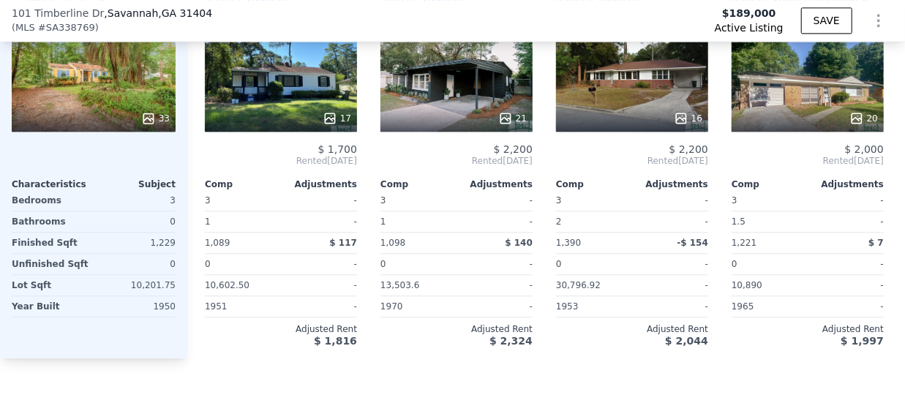
scroll to position [1693, 0]
